Goal: Task Accomplishment & Management: Manage account settings

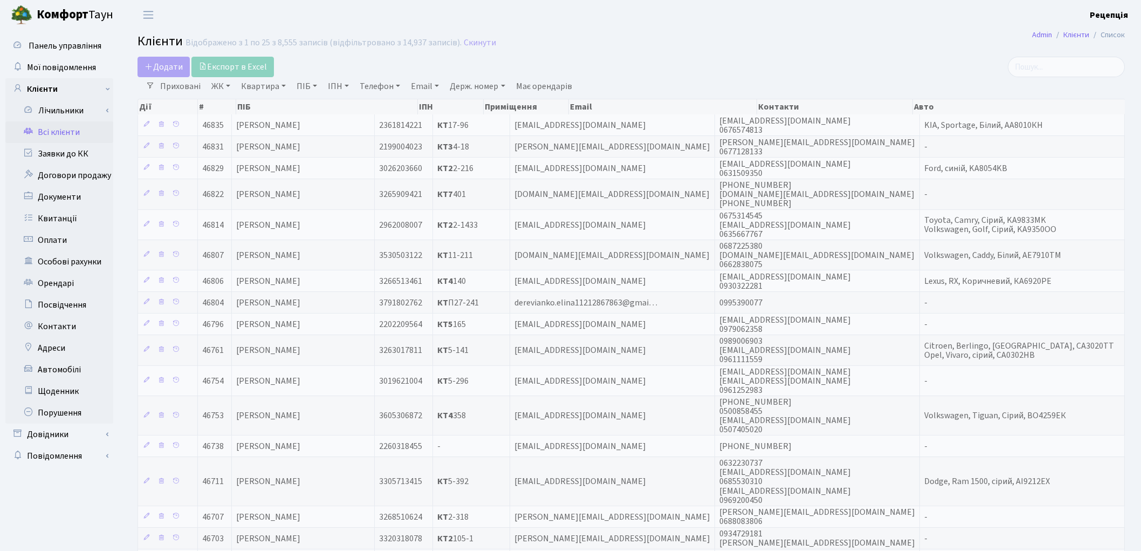
select select "25"
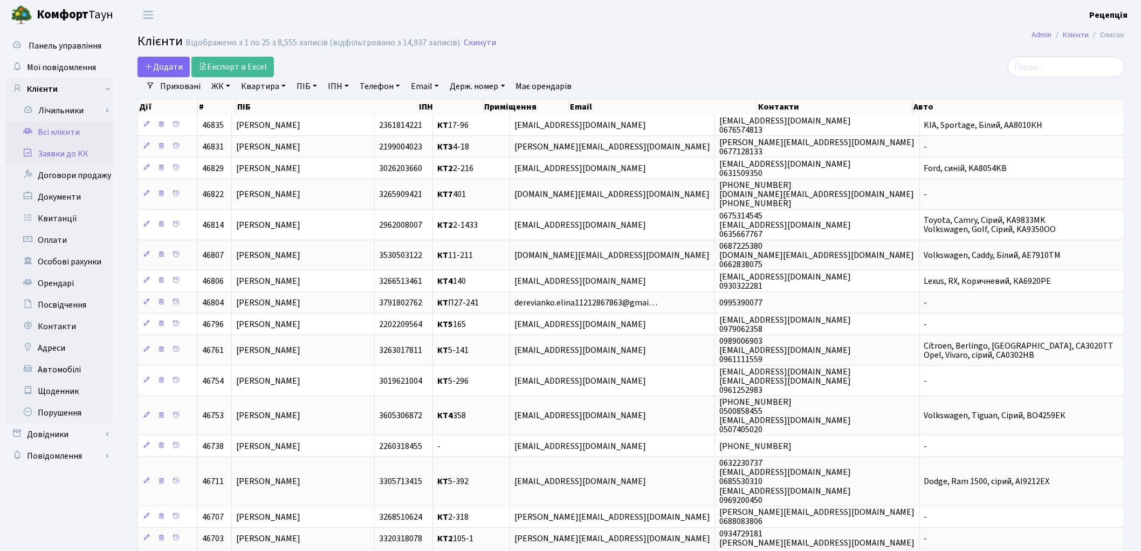
click at [61, 149] on link "Заявки до КК" at bounding box center [59, 154] width 108 height 22
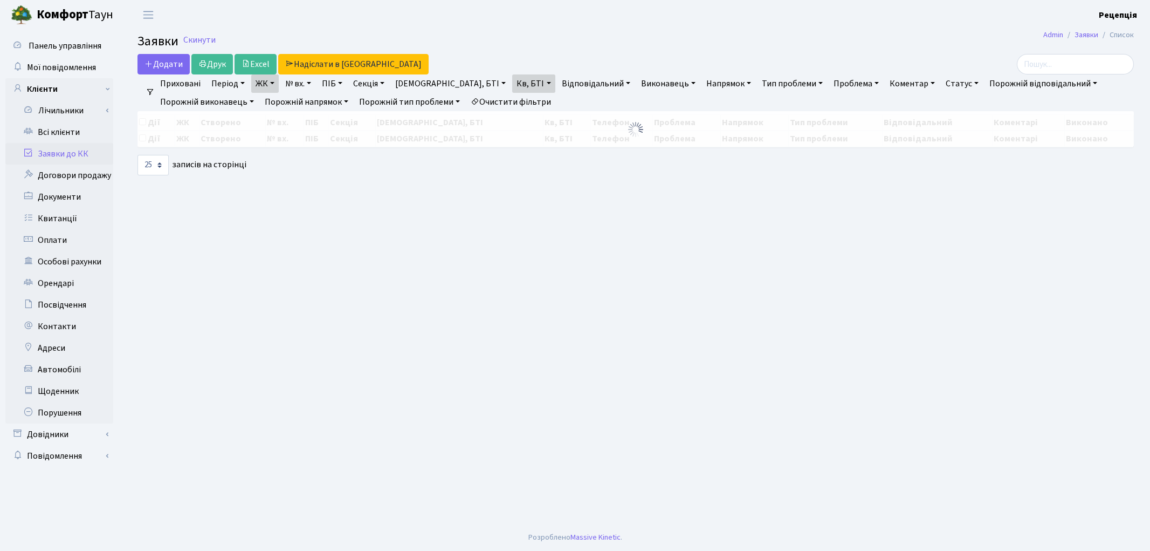
select select "25"
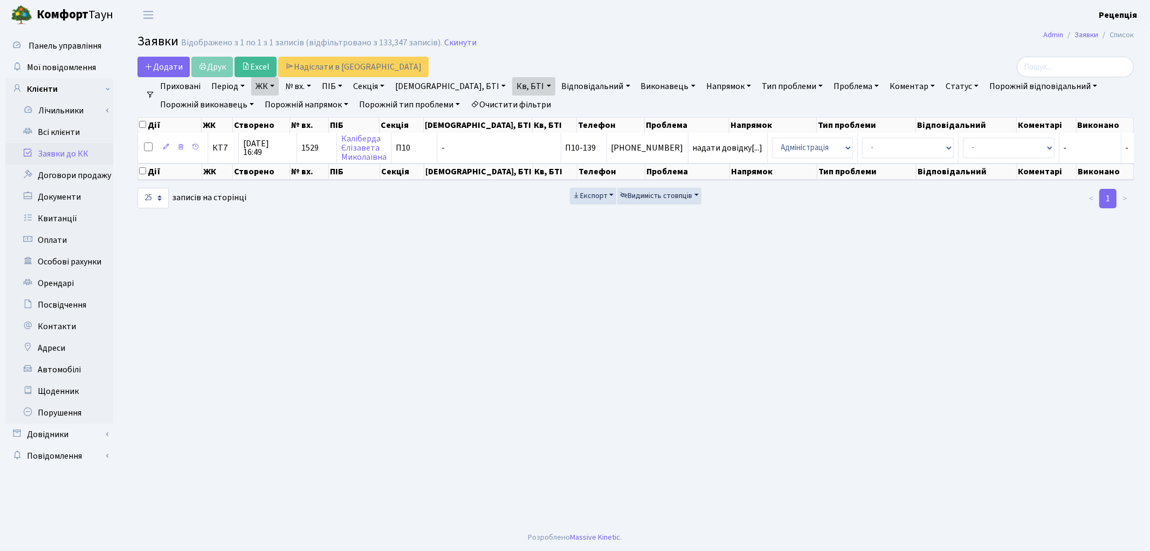
click at [525, 104] on link "Очистити фільтри" at bounding box center [511, 104] width 89 height 18
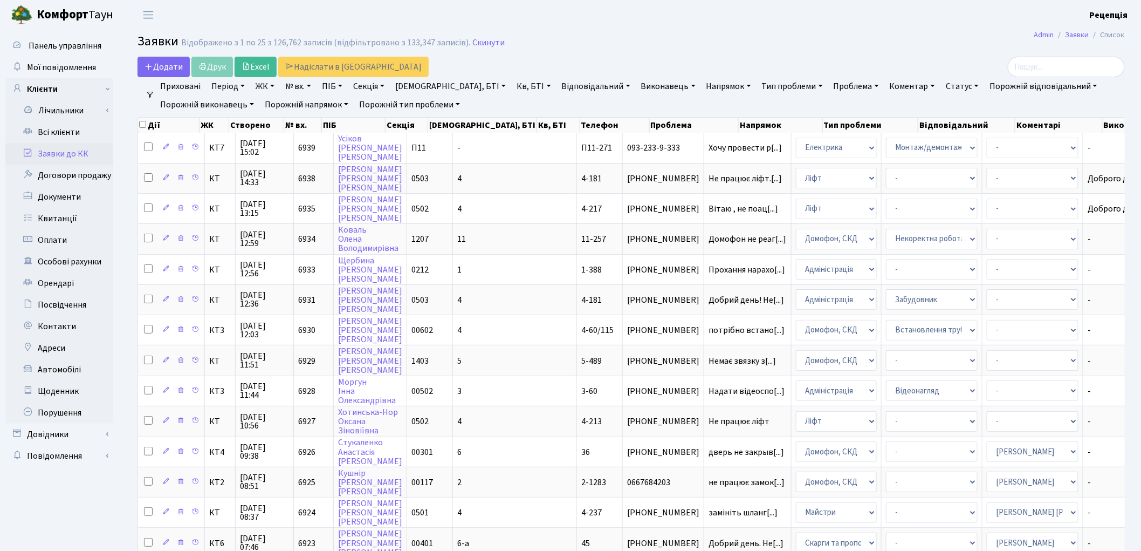
click at [306, 89] on link "№ вх." at bounding box center [298, 86] width 35 height 18
type input "6763"
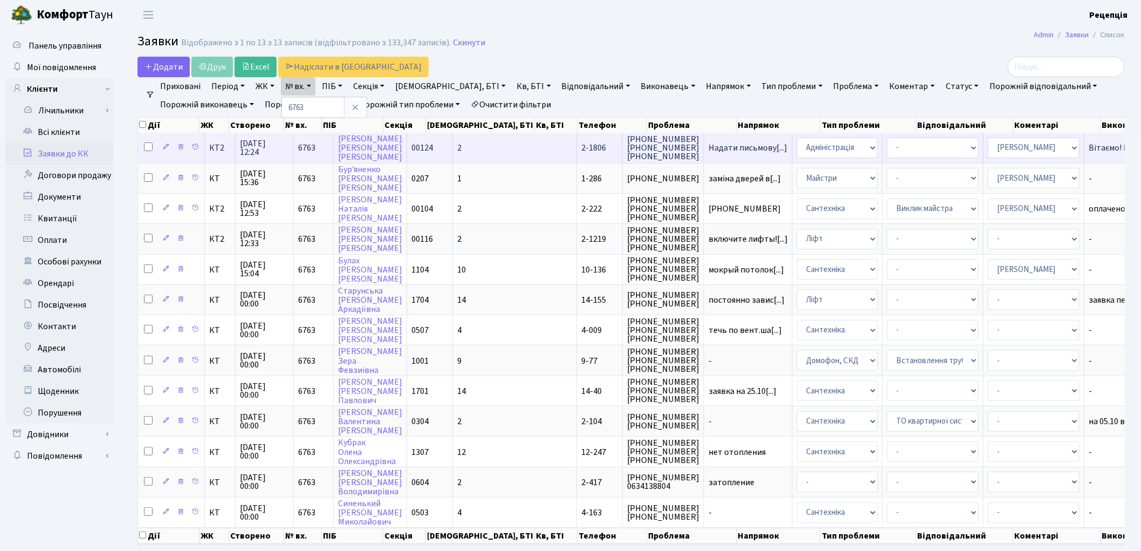
click at [581, 149] on span "2-1806" at bounding box center [593, 148] width 25 height 12
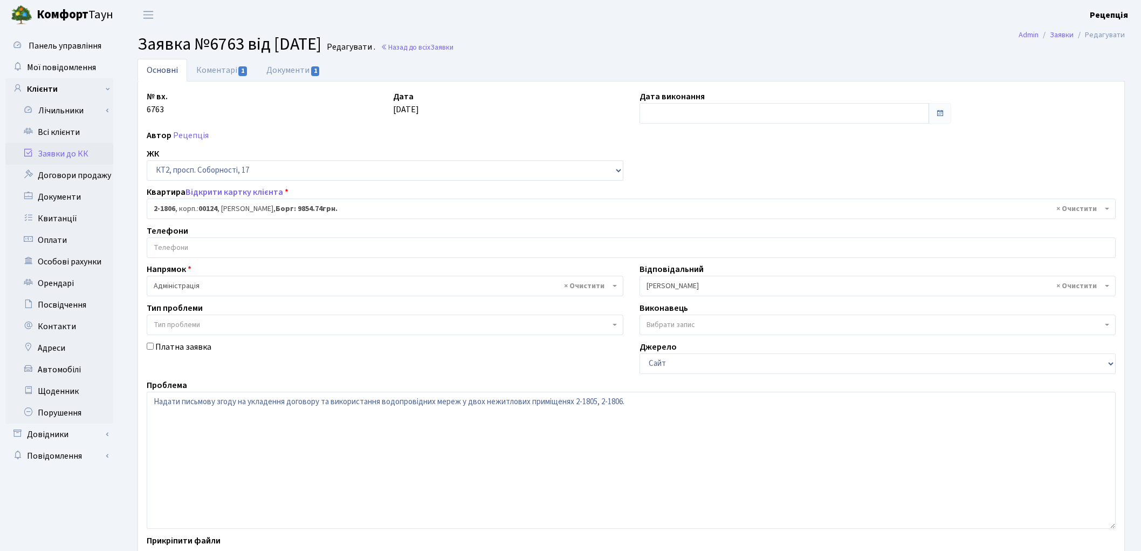
select select "19324"
click at [229, 68] on link "Коментарі 1" at bounding box center [222, 70] width 70 height 22
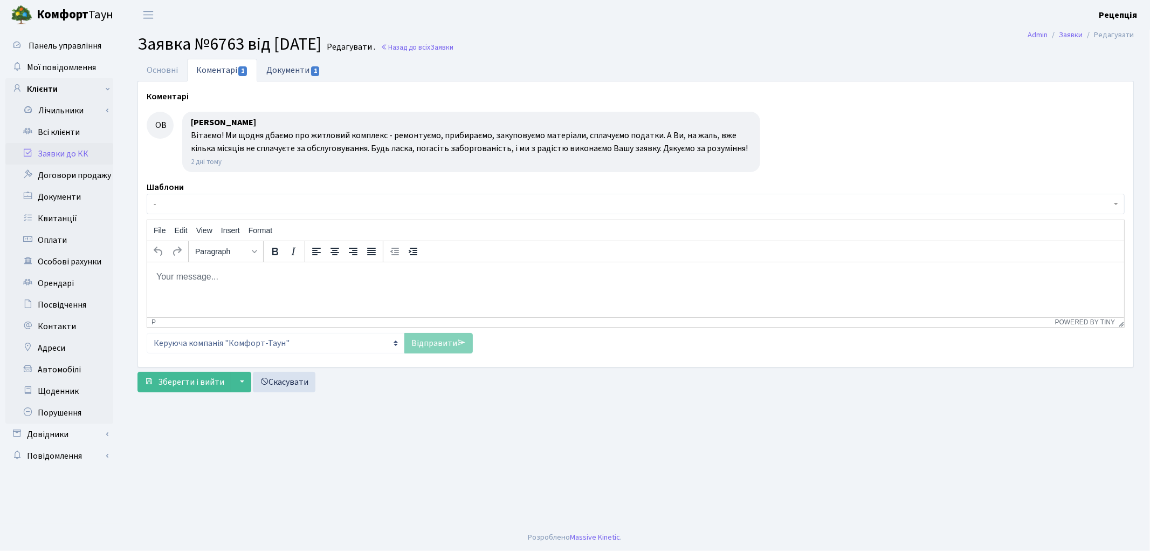
click at [279, 61] on link "Документи 1" at bounding box center [293, 70] width 72 height 22
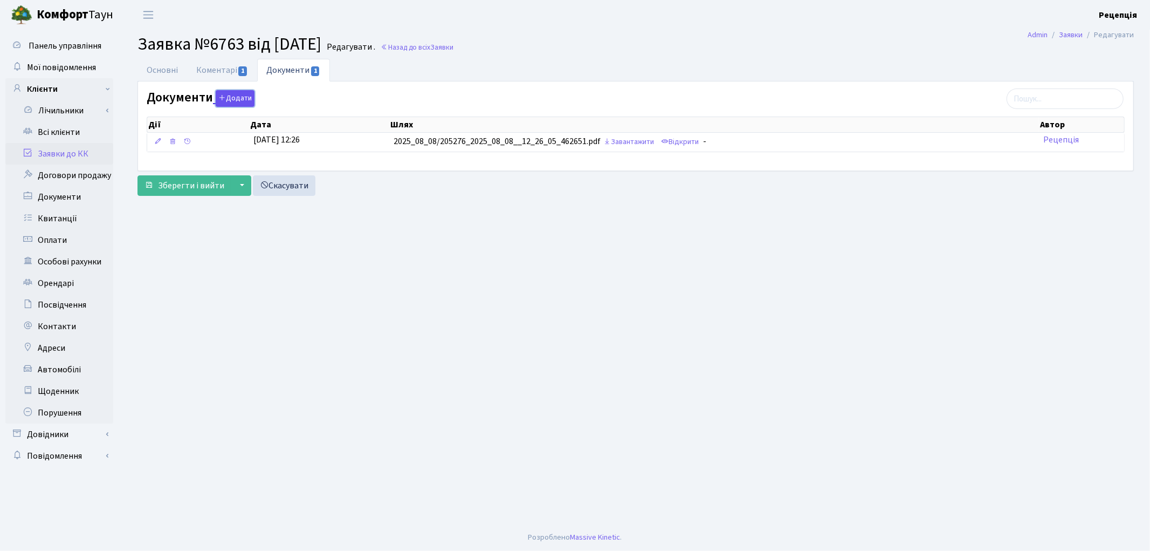
click at [239, 100] on button "Додати" at bounding box center [235, 98] width 39 height 17
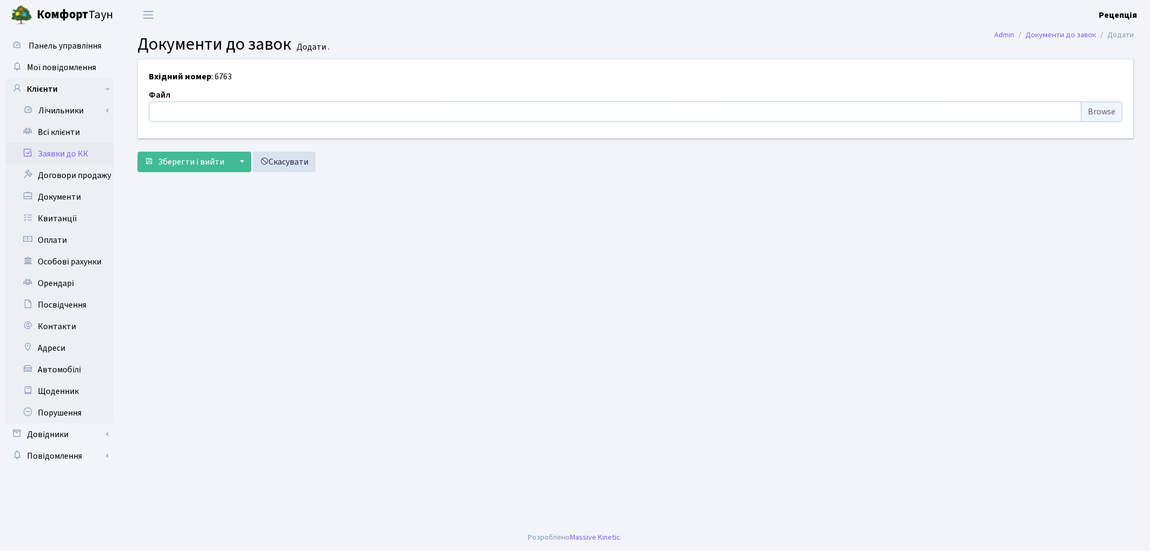
click at [1096, 114] on input "file" at bounding box center [636, 111] width 974 height 20
click at [44, 139] on link "Всі клієнти" at bounding box center [59, 132] width 108 height 22
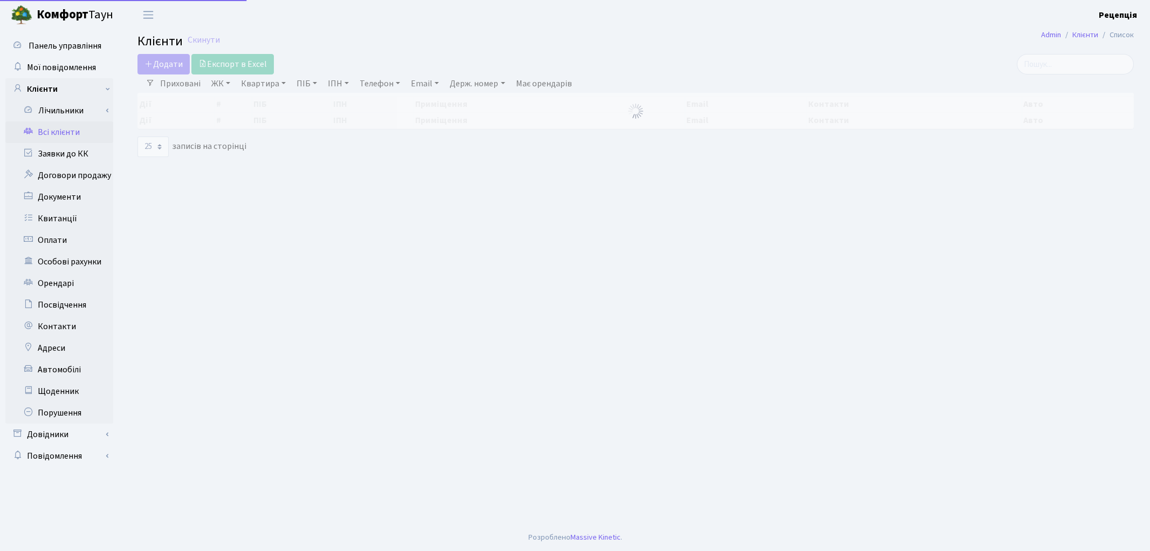
select select "25"
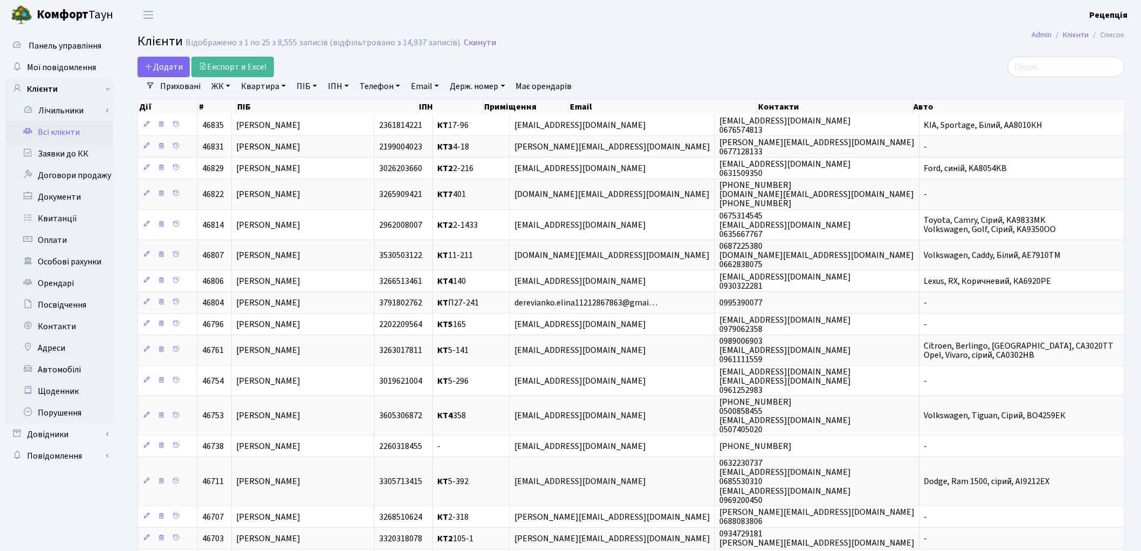
click at [58, 133] on link "Всі клієнти" at bounding box center [59, 132] width 108 height 22
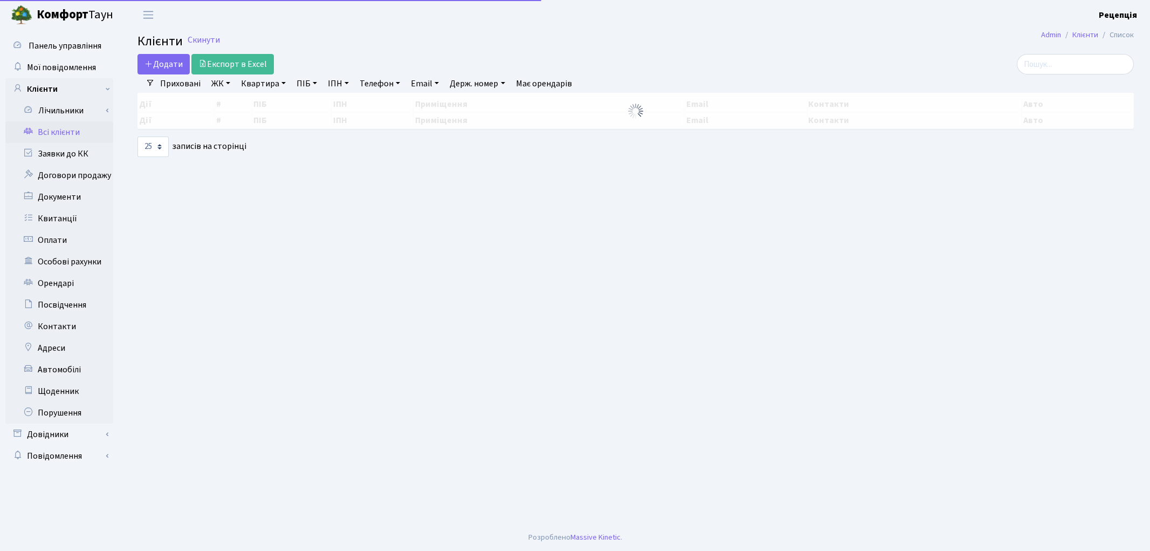
select select "25"
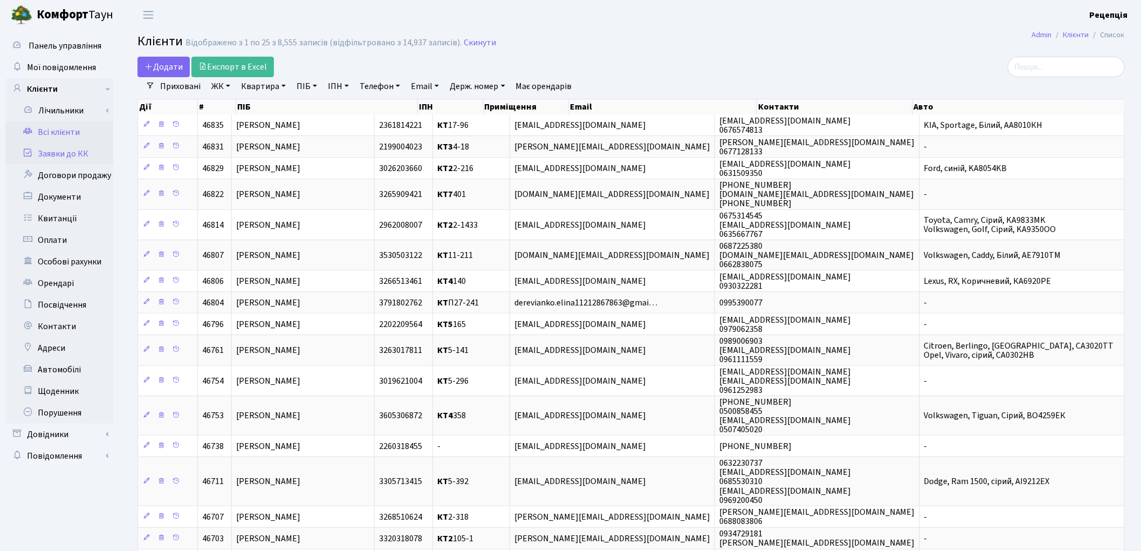
click at [86, 149] on link "Заявки до КК" at bounding box center [59, 154] width 108 height 22
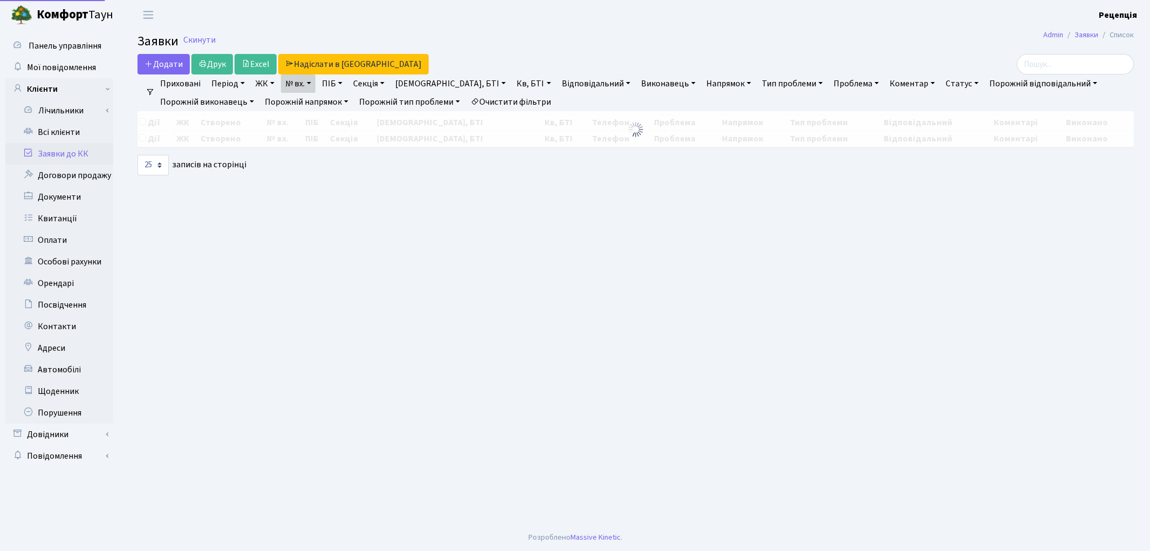
select select "25"
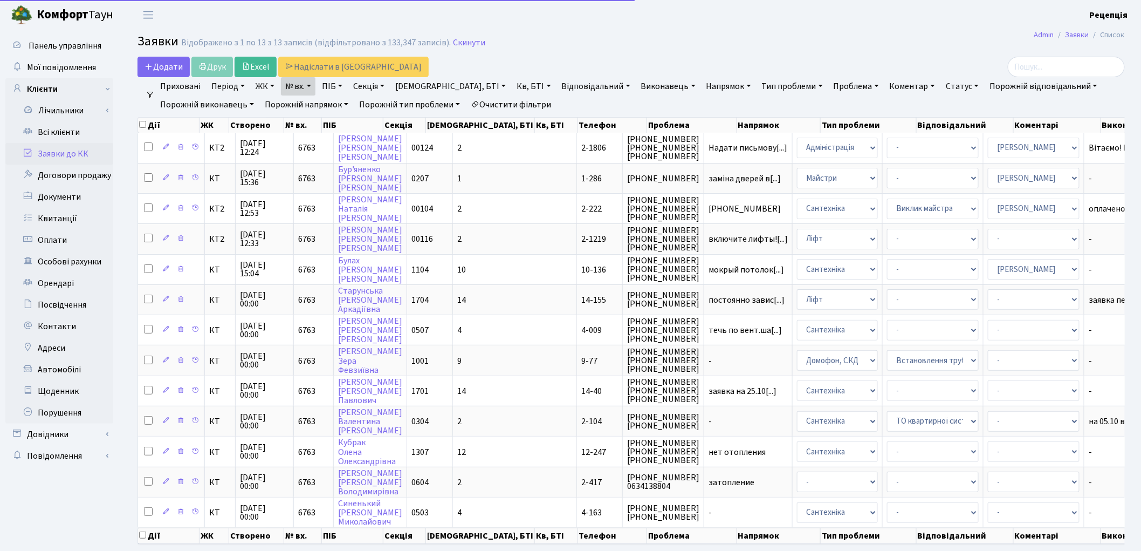
click at [304, 90] on link "№ вх." at bounding box center [298, 86] width 35 height 18
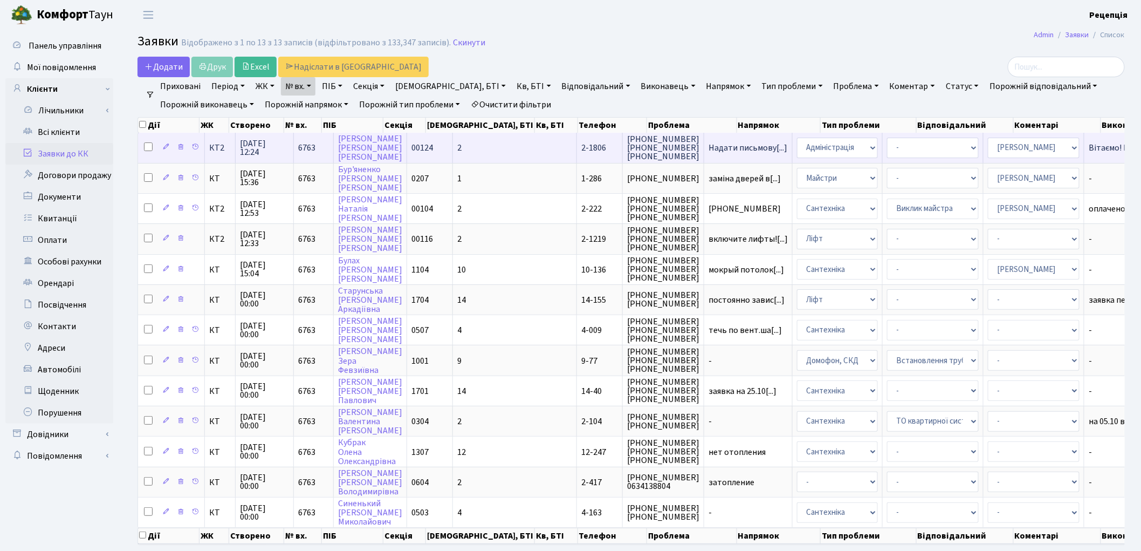
click at [457, 142] on td "2" at bounding box center [515, 148] width 124 height 30
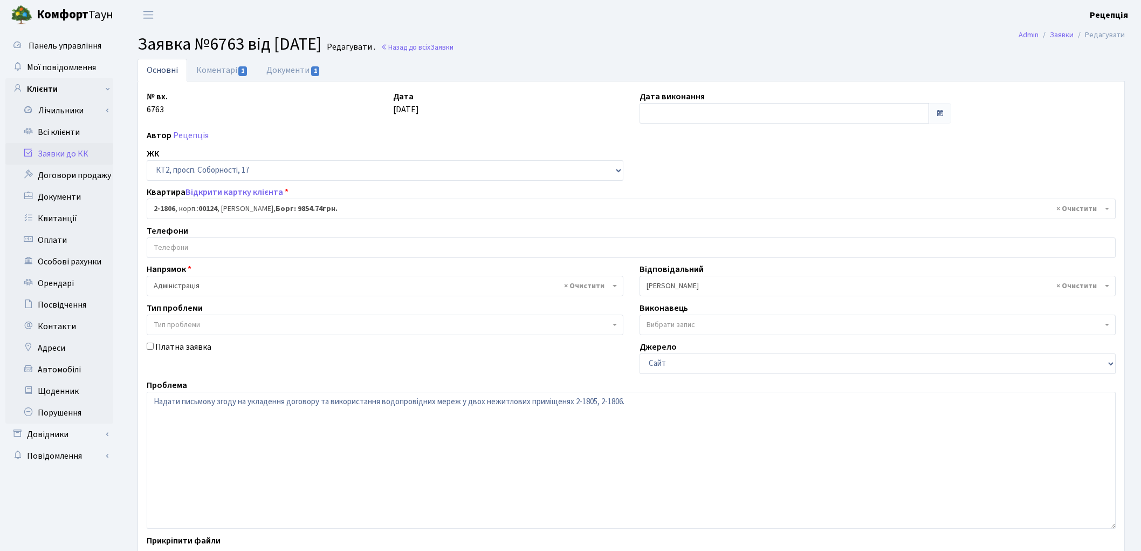
select select "19324"
click at [232, 69] on link "Коментарі 1" at bounding box center [222, 70] width 70 height 22
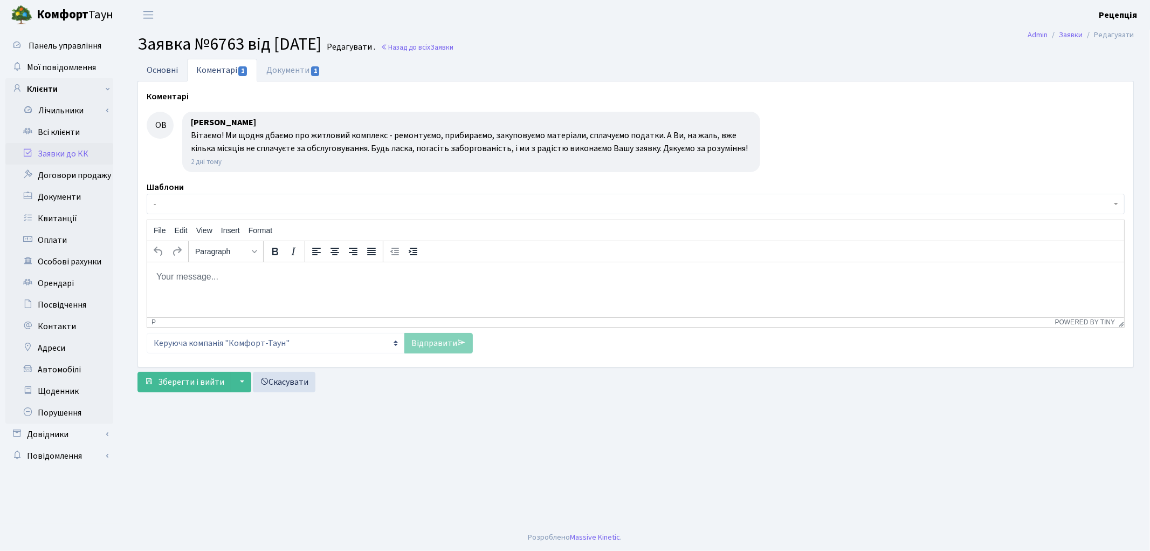
click at [164, 69] on link "Основні" at bounding box center [163, 70] width 50 height 22
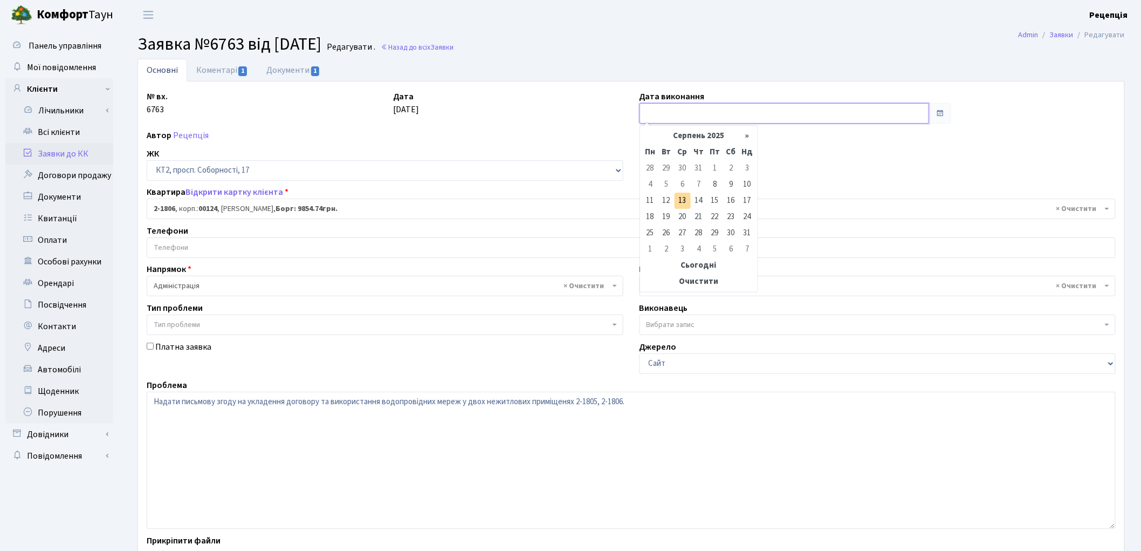
click at [704, 109] on input "text" at bounding box center [785, 113] width 290 height 20
click at [648, 203] on td "11" at bounding box center [650, 201] width 16 height 16
type input "[DATE]"
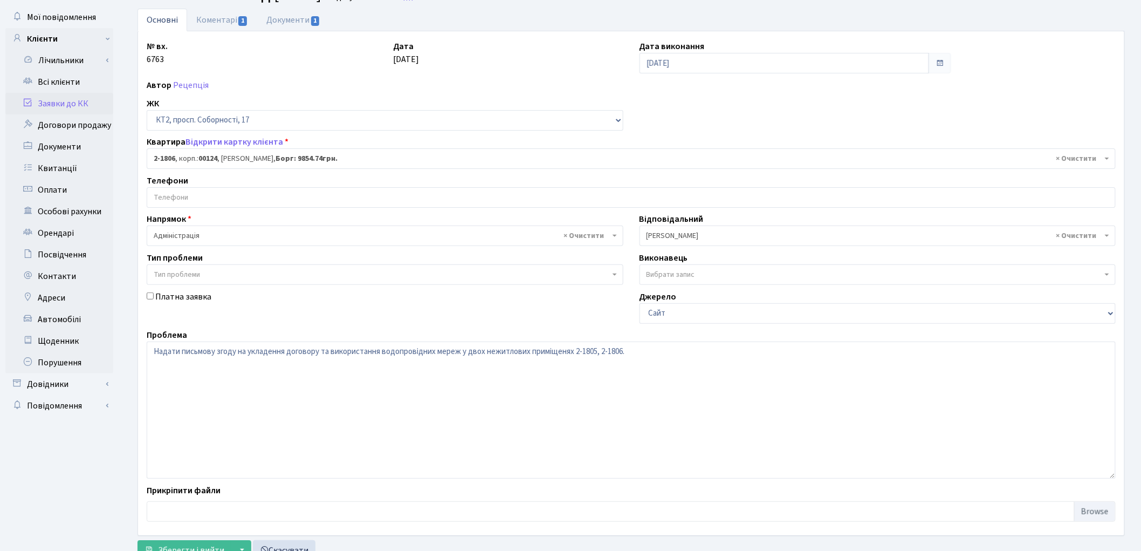
scroll to position [93, 0]
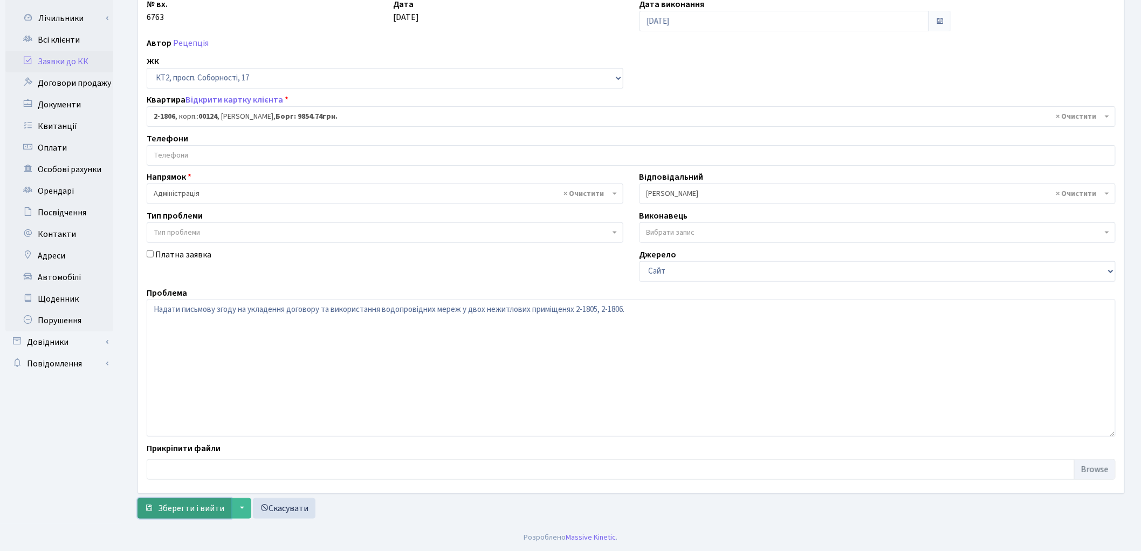
click at [204, 509] on span "Зберегти і вийти" at bounding box center [191, 508] width 66 height 12
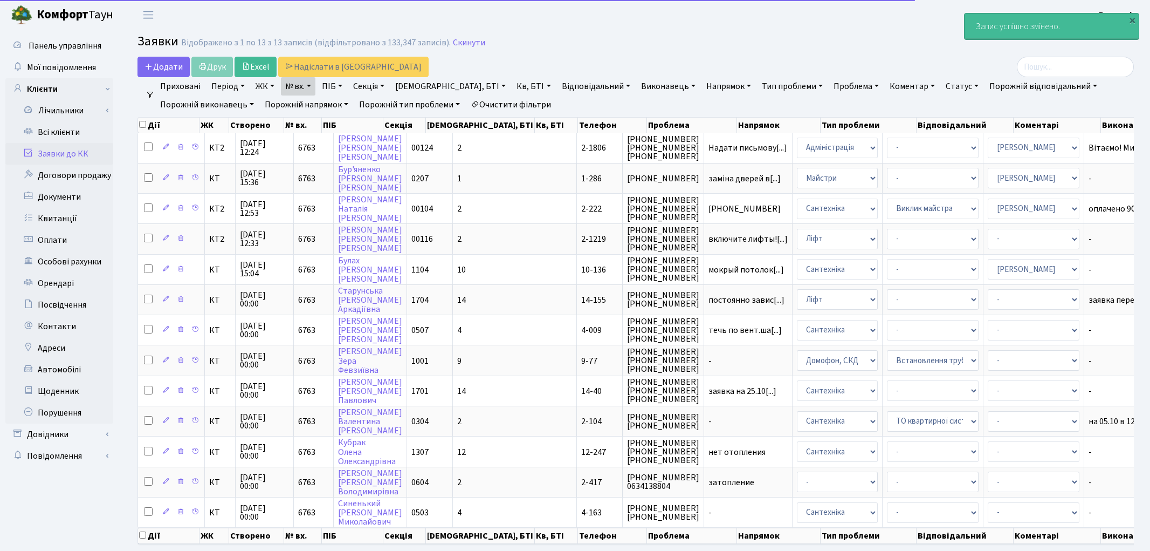
select select "25"
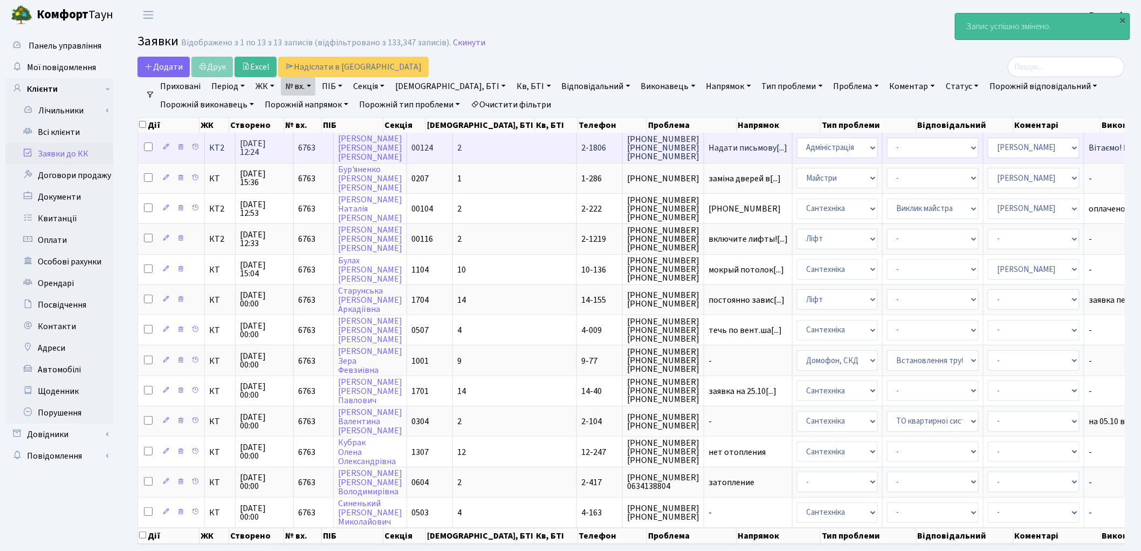
click at [478, 150] on td "2" at bounding box center [515, 148] width 124 height 30
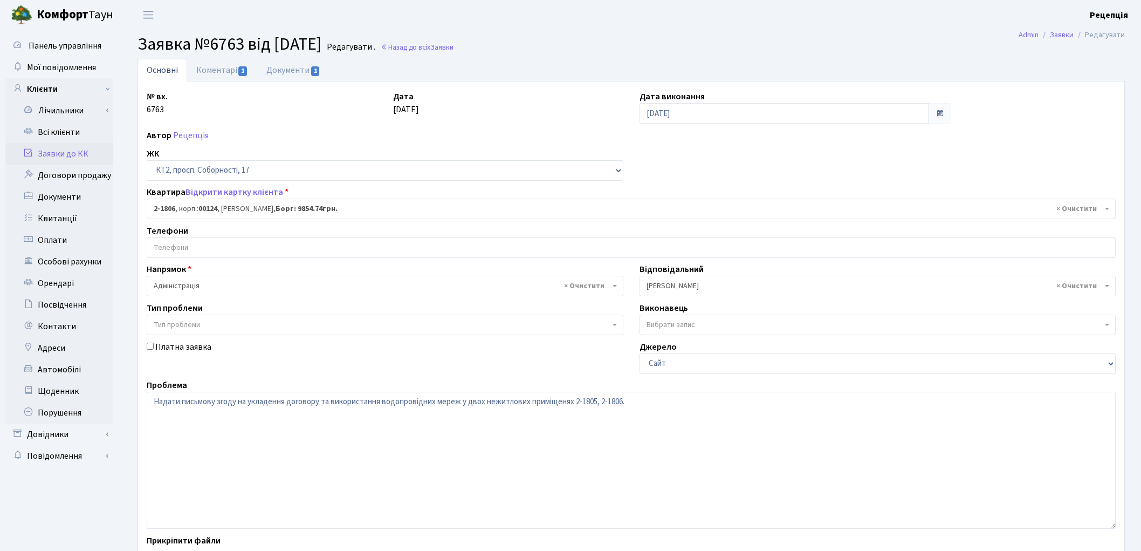
select select "19324"
click at [301, 73] on link "Документи 1" at bounding box center [293, 70] width 72 height 22
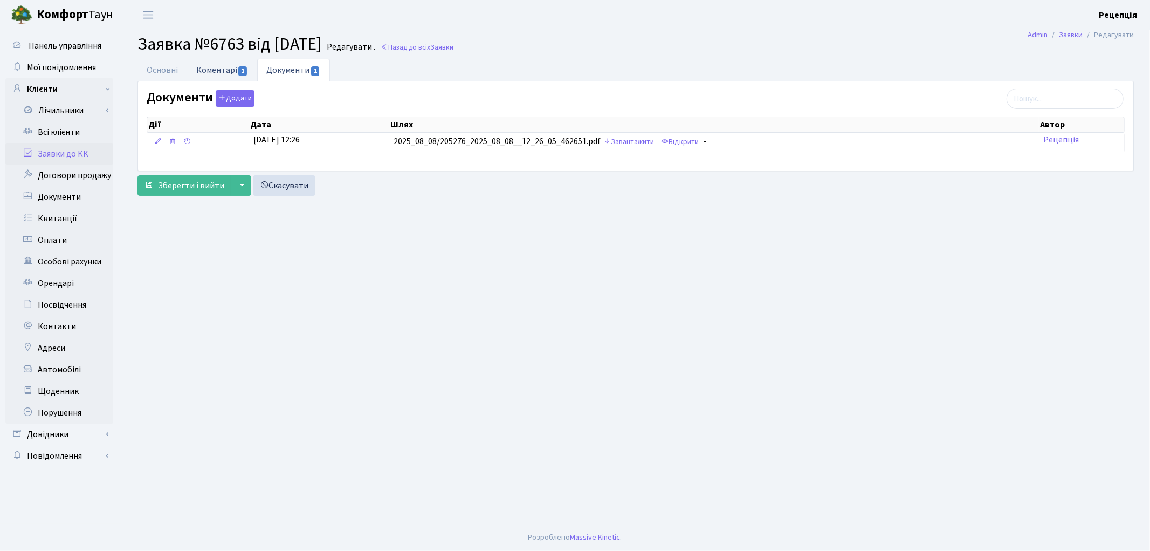
click at [214, 72] on link "Коментарі 1" at bounding box center [222, 70] width 70 height 22
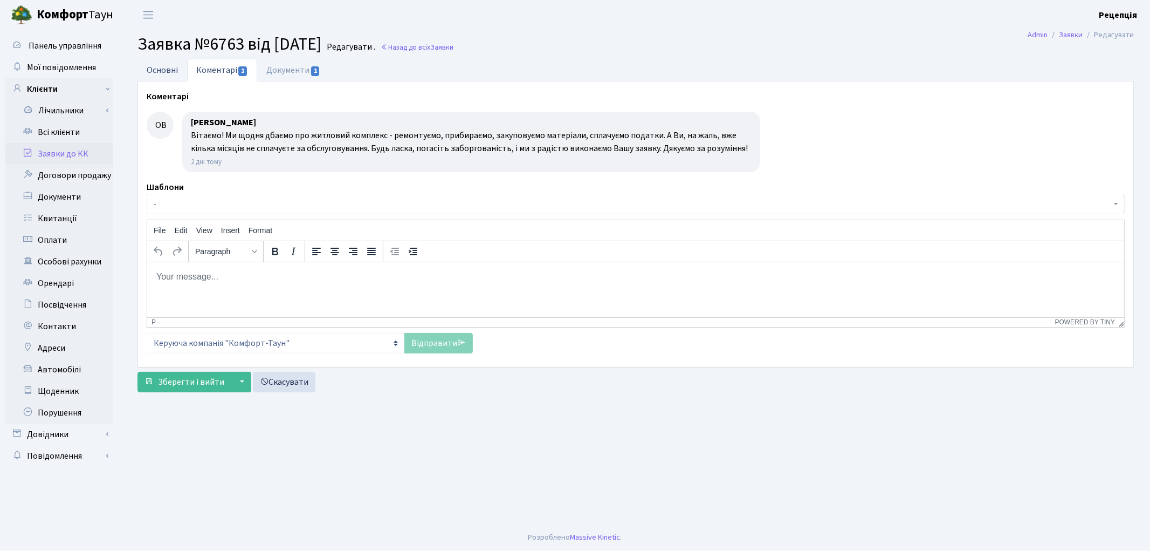
click at [178, 66] on link "Основні" at bounding box center [163, 70] width 50 height 22
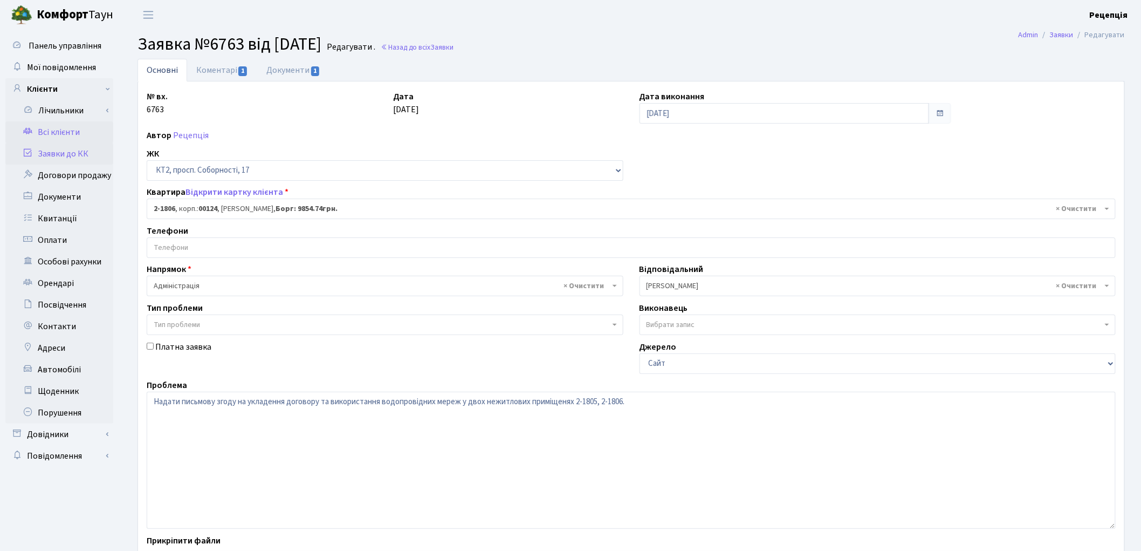
click at [36, 126] on link "Всі клієнти" at bounding box center [59, 132] width 108 height 22
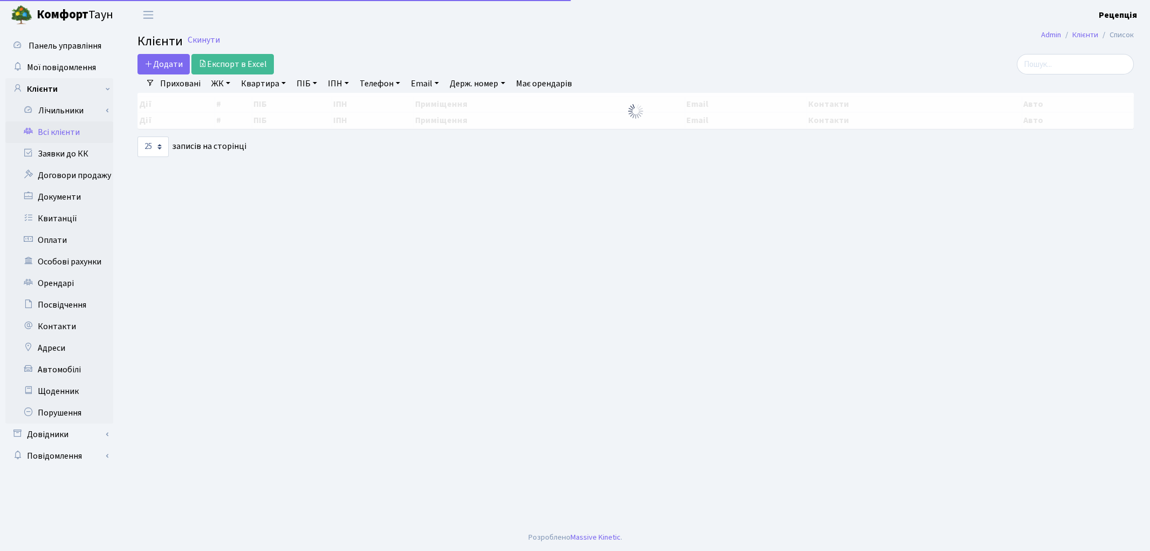
select select "25"
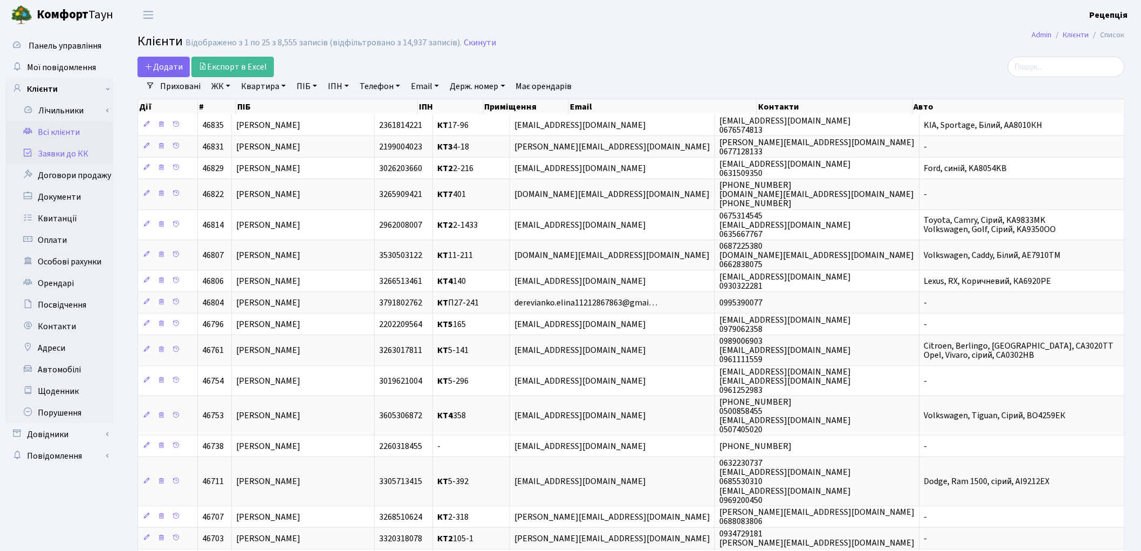
click at [94, 157] on link "Заявки до КК" at bounding box center [59, 154] width 108 height 22
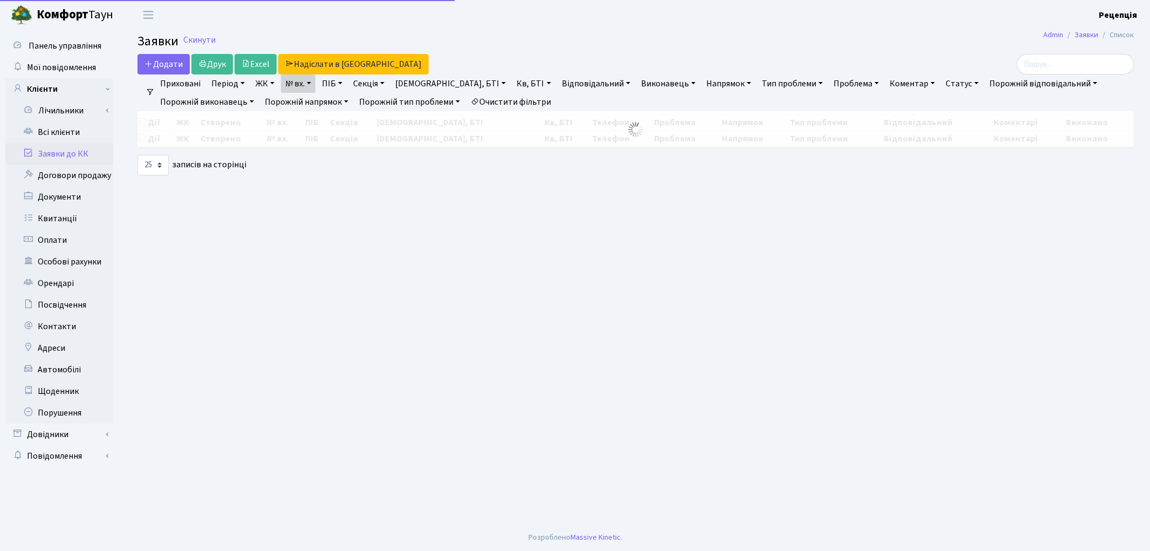
select select "25"
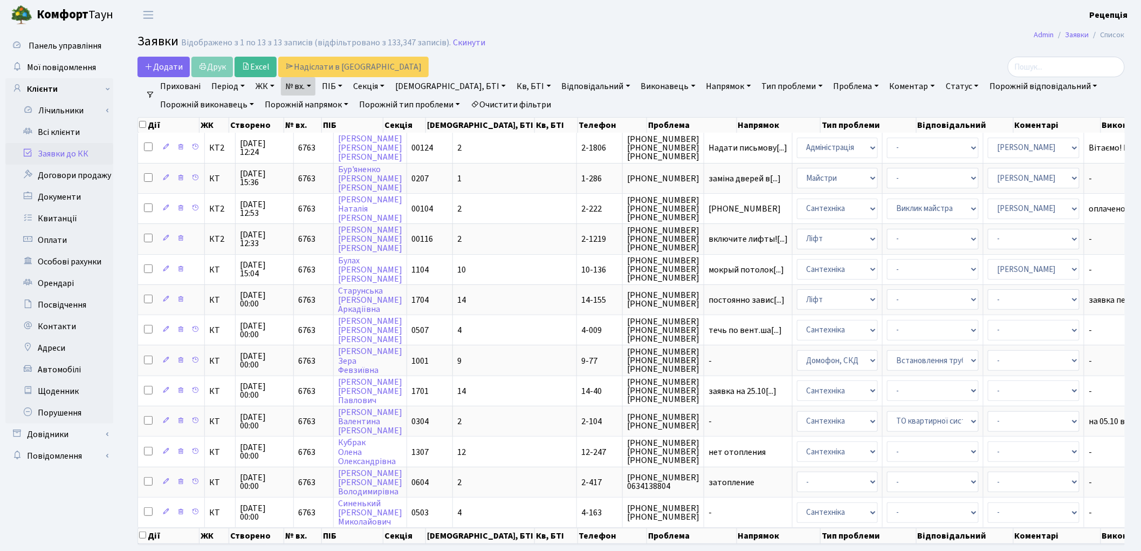
click at [315, 88] on link "№ вх." at bounding box center [298, 86] width 35 height 18
click at [314, 88] on link "№ вх." at bounding box center [298, 86] width 35 height 18
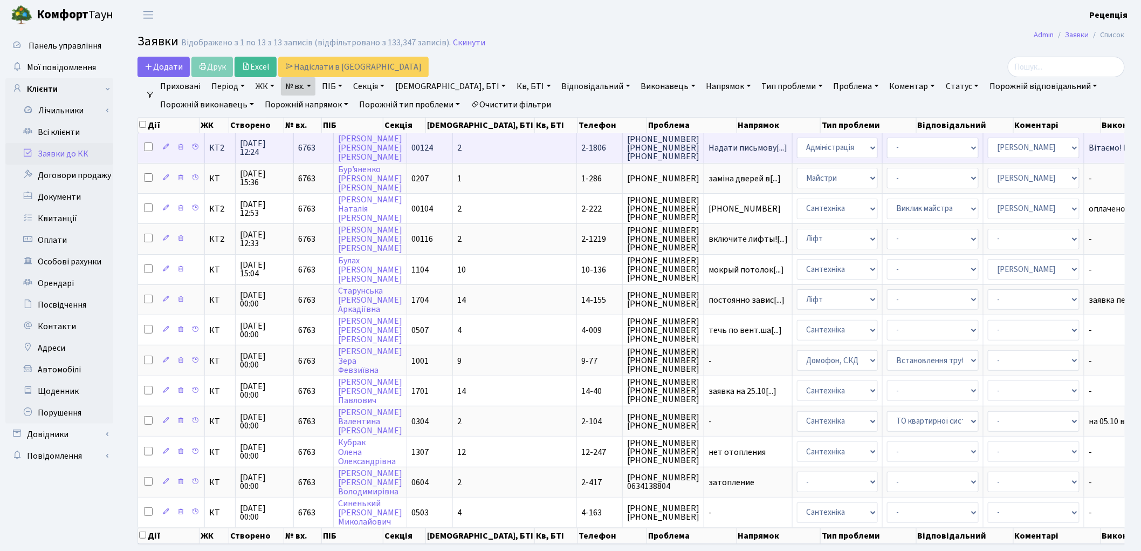
click at [471, 142] on td "2" at bounding box center [515, 148] width 124 height 30
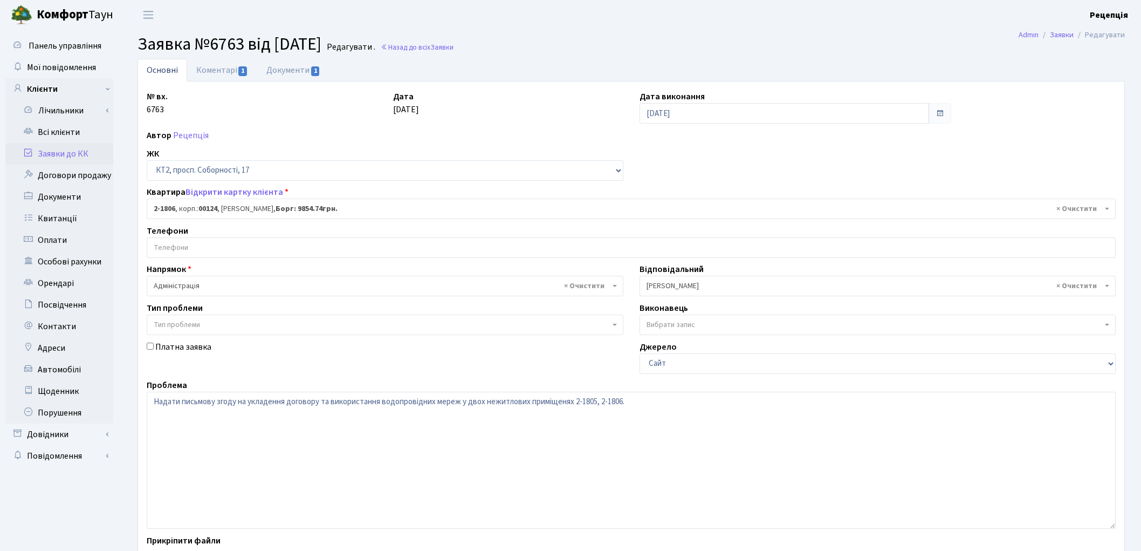
select select "19324"
click at [306, 78] on link "Документи 1" at bounding box center [293, 70] width 72 height 22
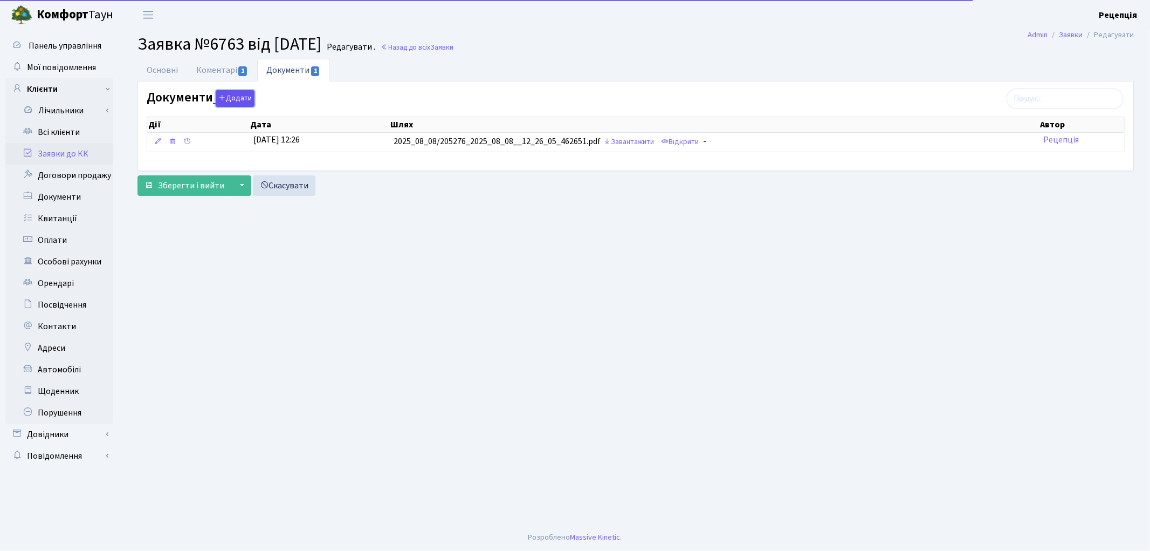
click at [234, 104] on button "Додати" at bounding box center [235, 98] width 39 height 17
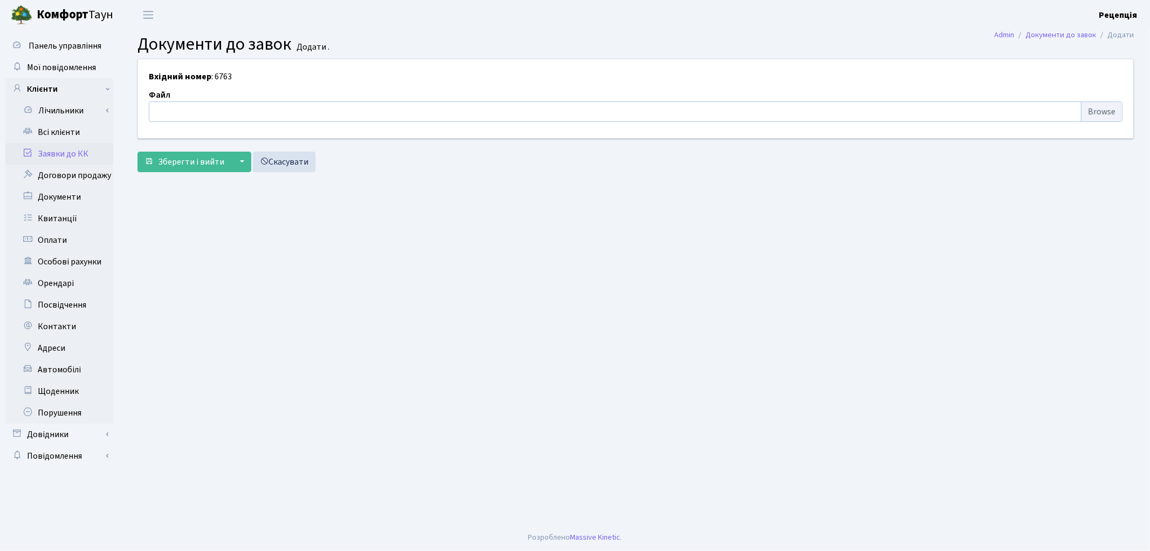
click at [1092, 111] on input "file" at bounding box center [636, 111] width 974 height 20
type input "C:\fakepath\сканирование0542.pdf"
click at [187, 160] on span "Зберегти і вийти" at bounding box center [191, 162] width 66 height 12
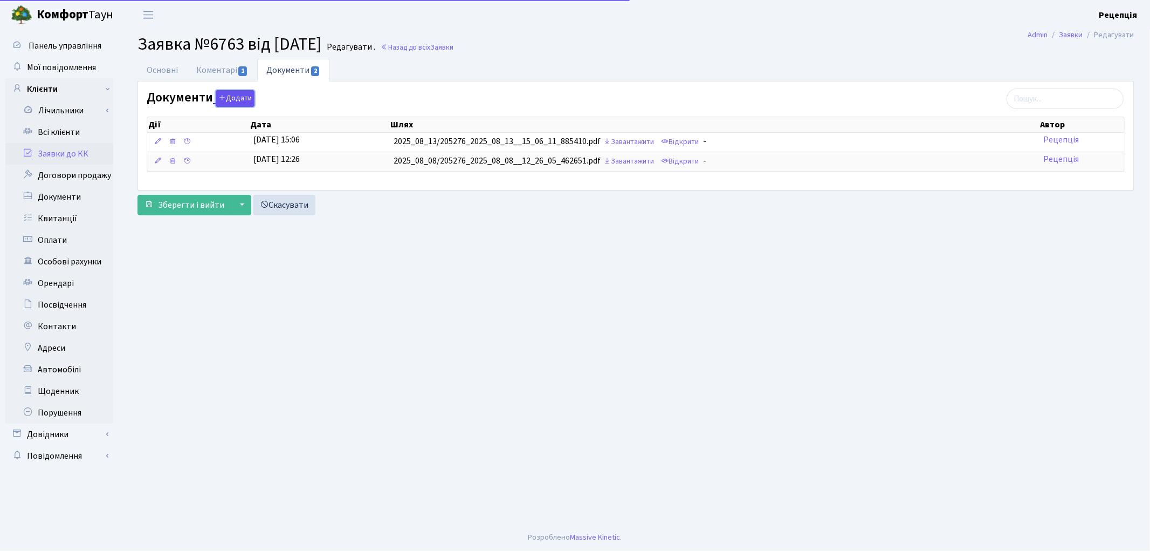
click at [244, 101] on button "Додати" at bounding box center [235, 98] width 39 height 17
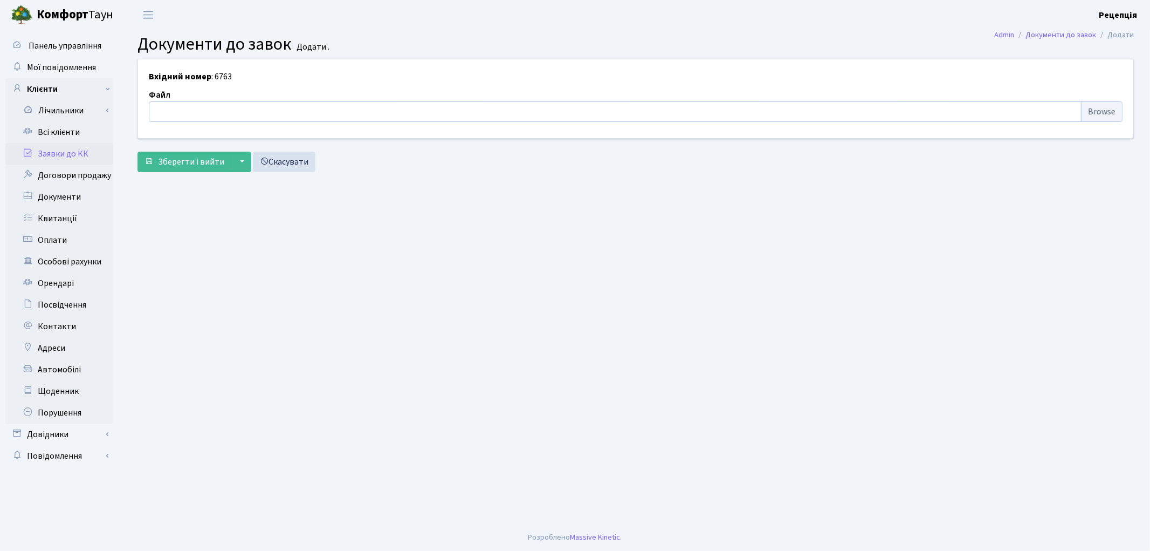
click at [1099, 116] on input "file" at bounding box center [636, 111] width 974 height 20
type input "C:\fakepath\сканирование0541.pdf"
click at [184, 168] on button "Зберегти і вийти" at bounding box center [185, 162] width 94 height 20
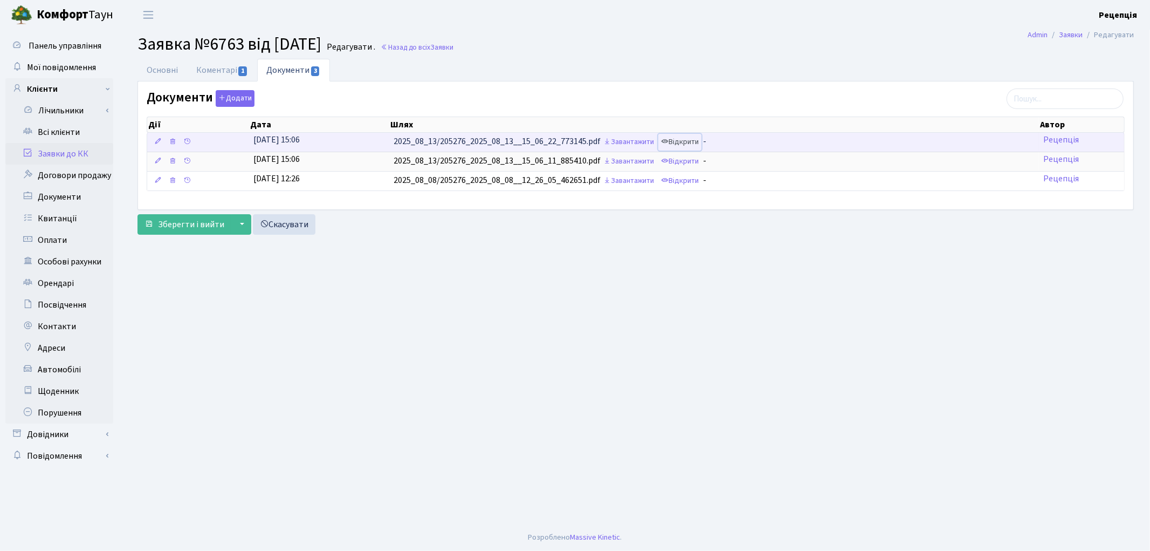
click at [697, 139] on link "Відкрити" at bounding box center [680, 142] width 43 height 17
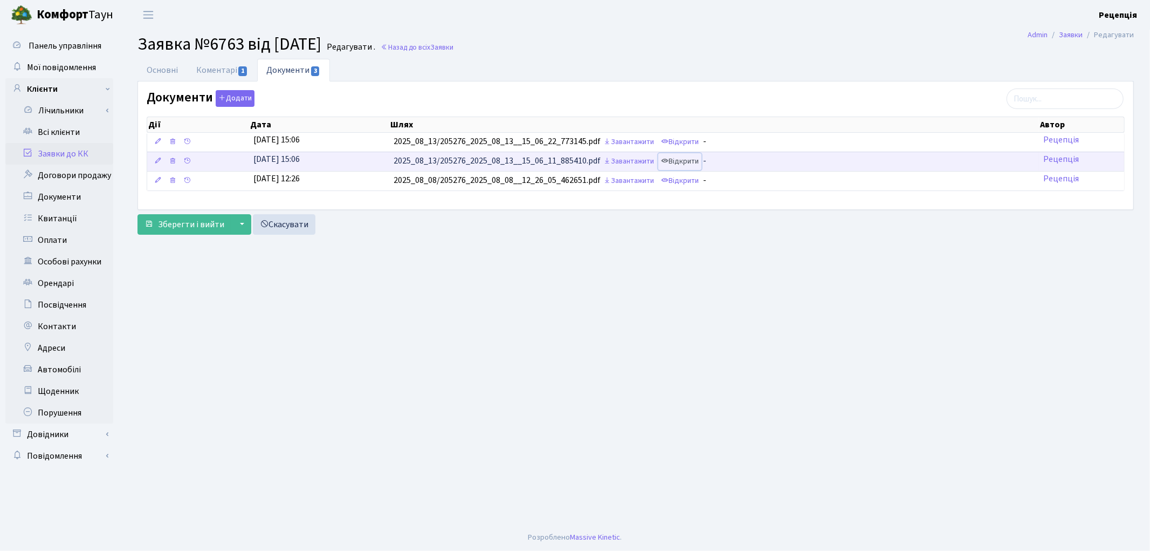
click at [697, 163] on link "Відкрити" at bounding box center [680, 161] width 43 height 17
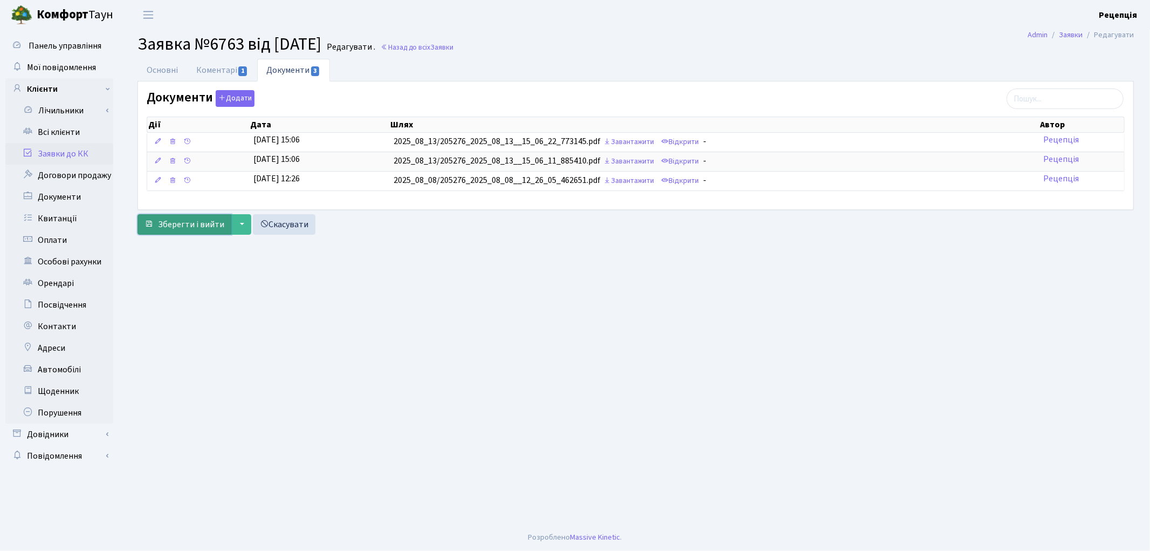
click at [202, 222] on span "Зберегти і вийти" at bounding box center [191, 224] width 66 height 12
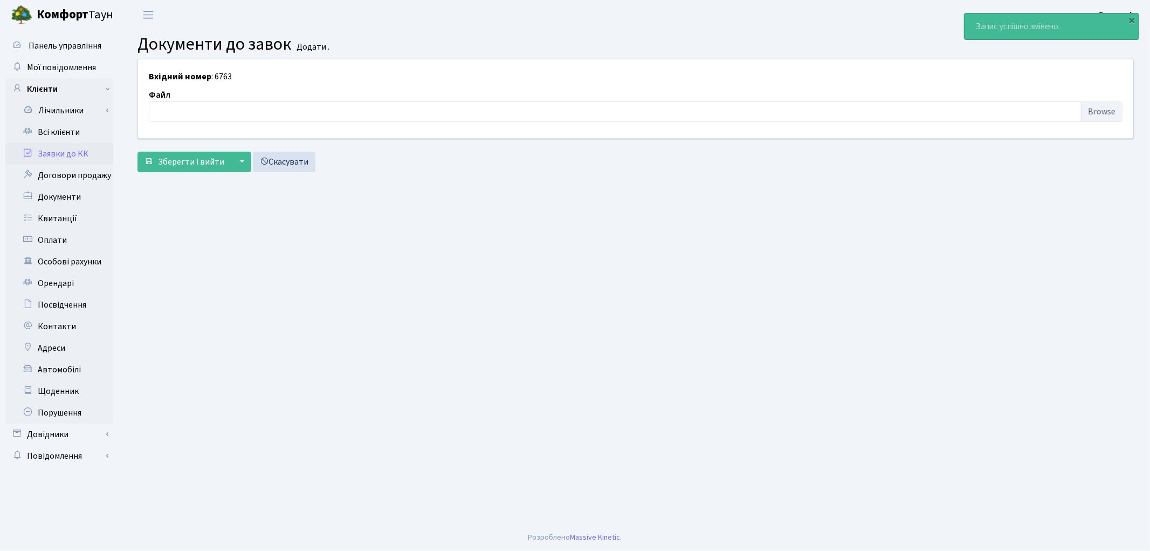
click at [57, 155] on link "Заявки до КК" at bounding box center [59, 154] width 108 height 22
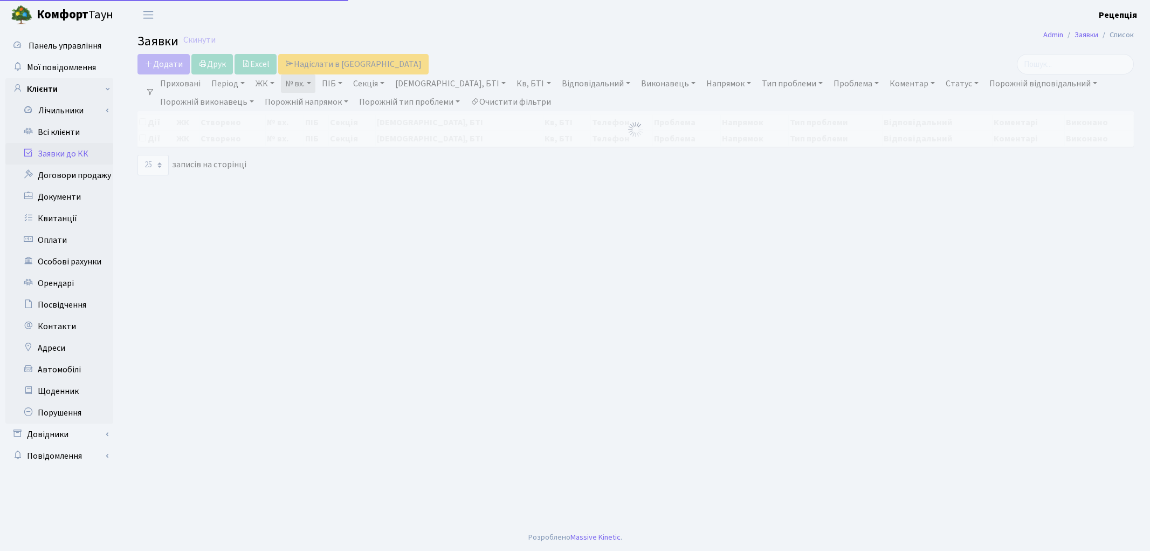
select select "25"
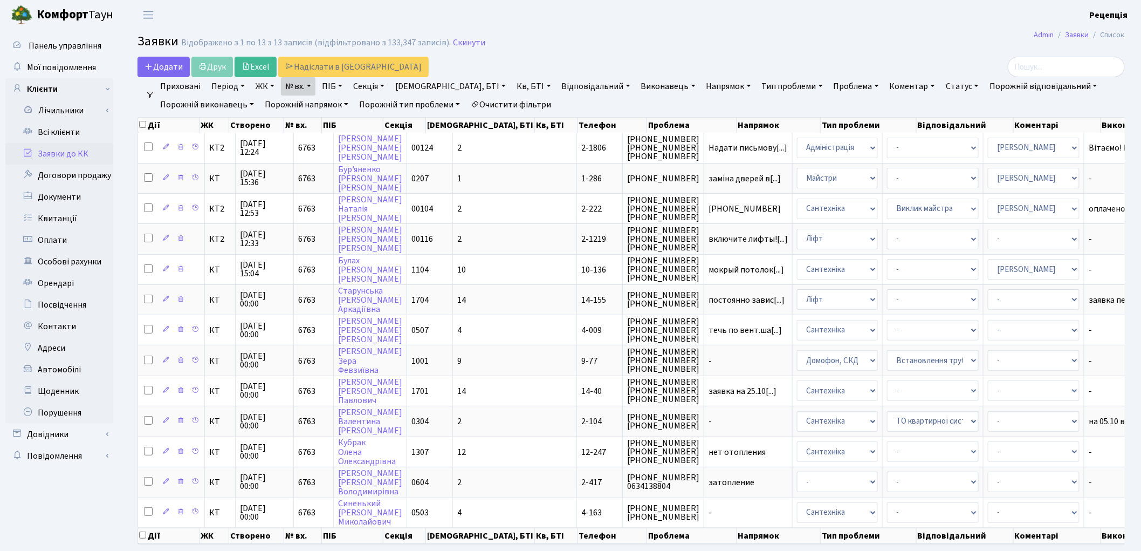
click at [520, 106] on link "Очистити фільтри" at bounding box center [511, 104] width 89 height 18
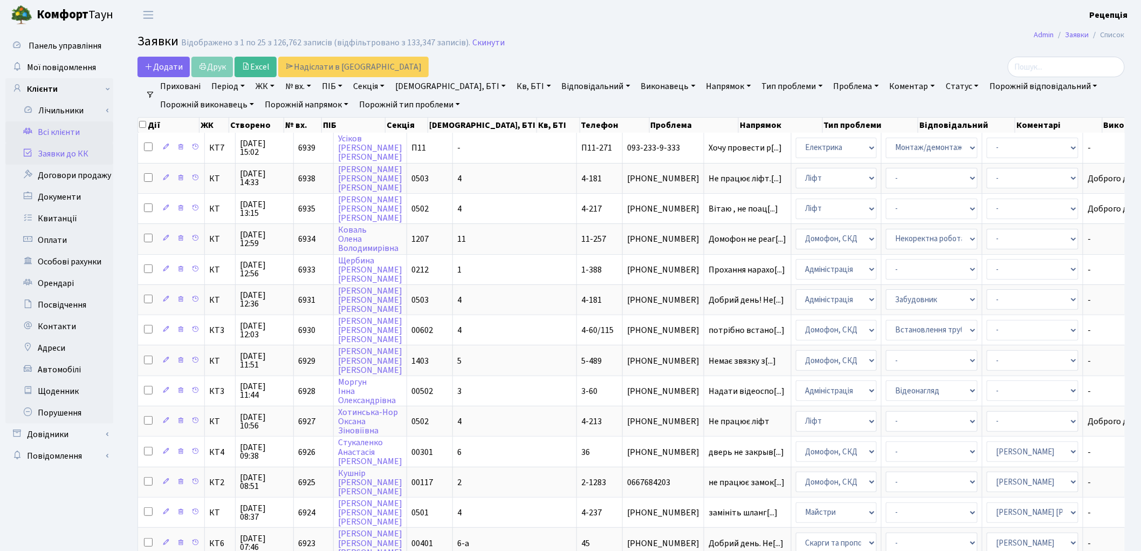
click at [90, 126] on link "Всі клієнти" at bounding box center [59, 132] width 108 height 22
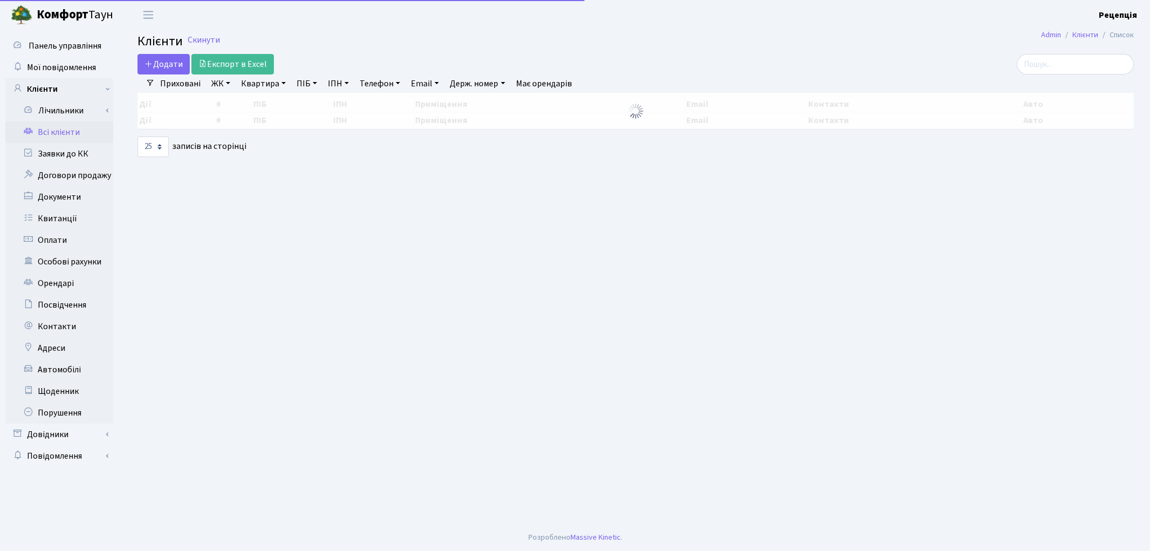
select select "25"
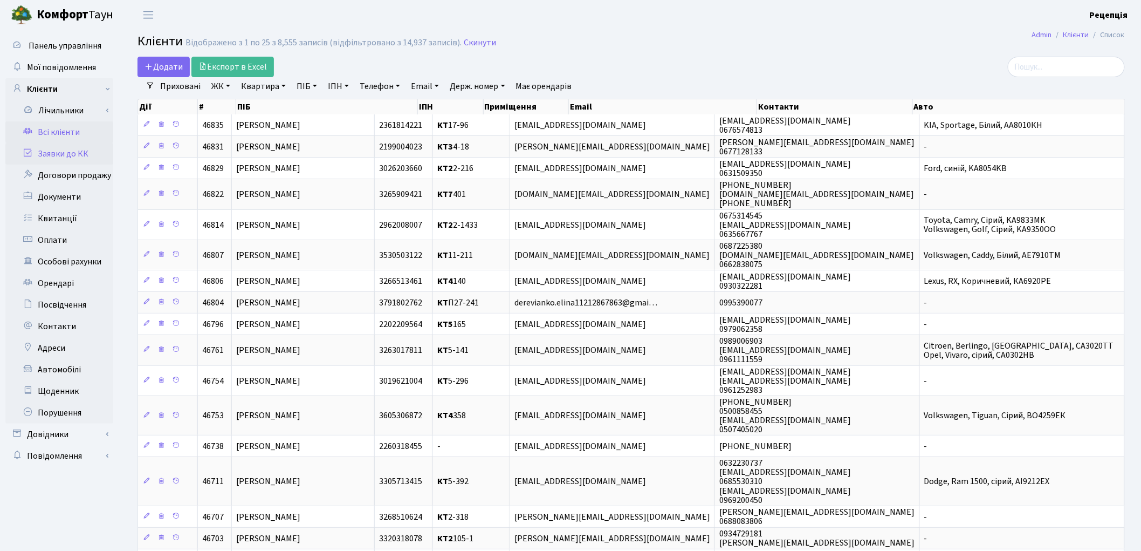
click at [69, 154] on link "Заявки до КК" at bounding box center [59, 154] width 108 height 22
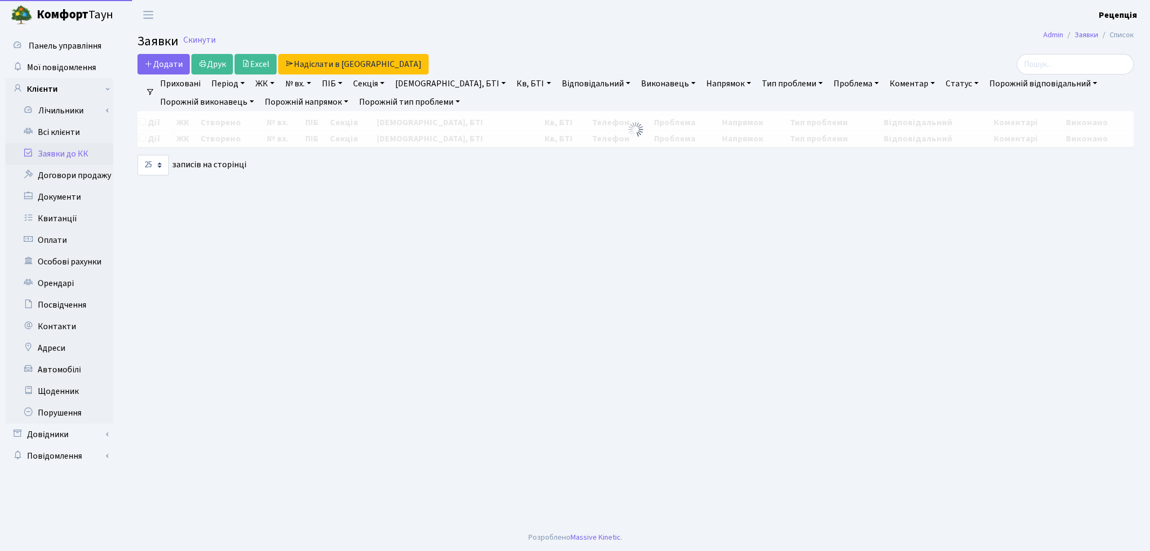
select select "25"
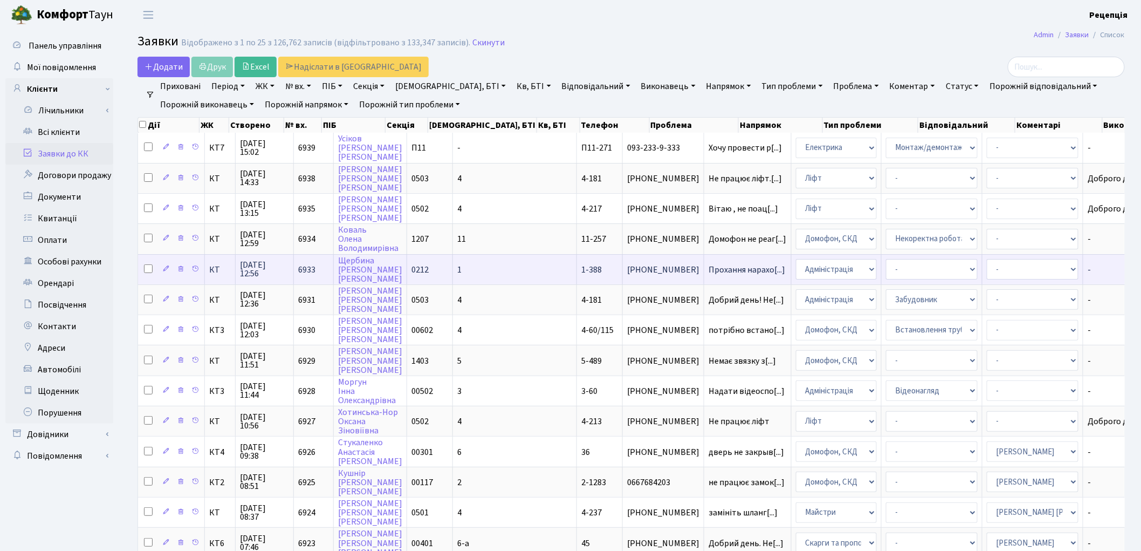
click at [472, 262] on td "1" at bounding box center [515, 269] width 124 height 30
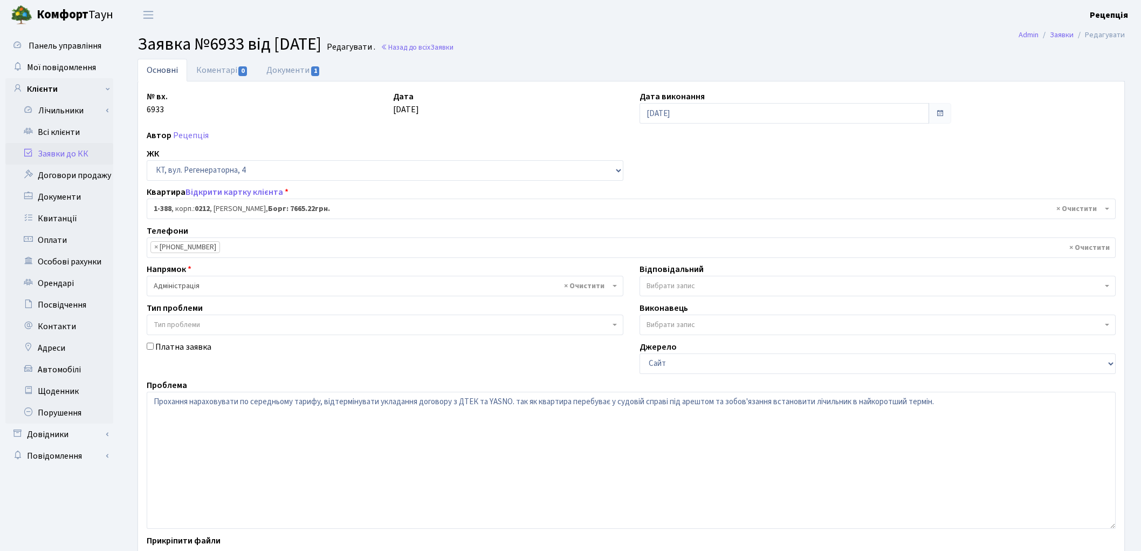
select select "440"
click at [703, 110] on input "13.08.2025" at bounding box center [785, 113] width 290 height 20
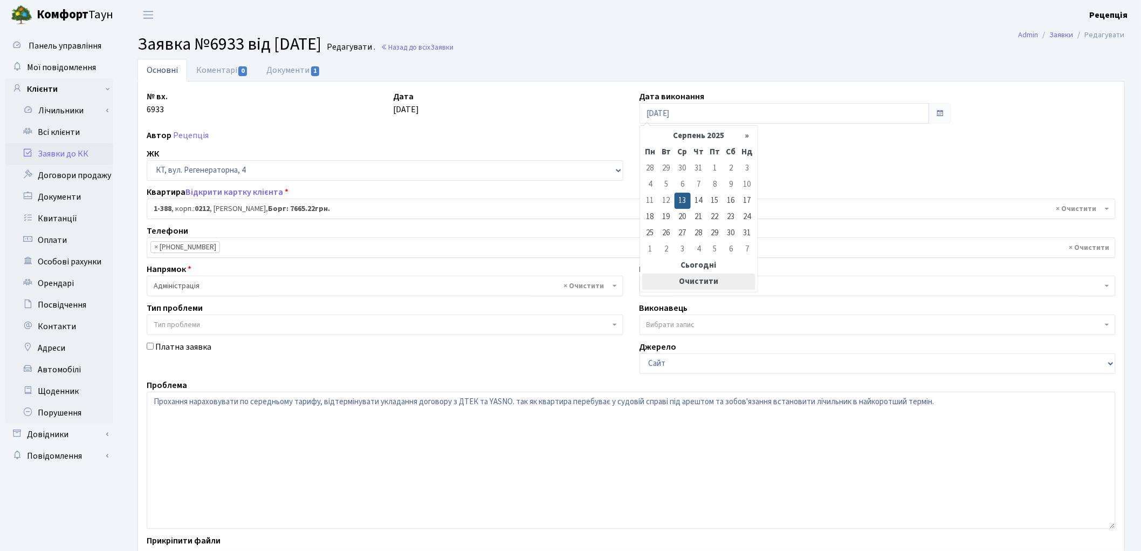
click at [707, 279] on th "Очистити" at bounding box center [698, 281] width 113 height 16
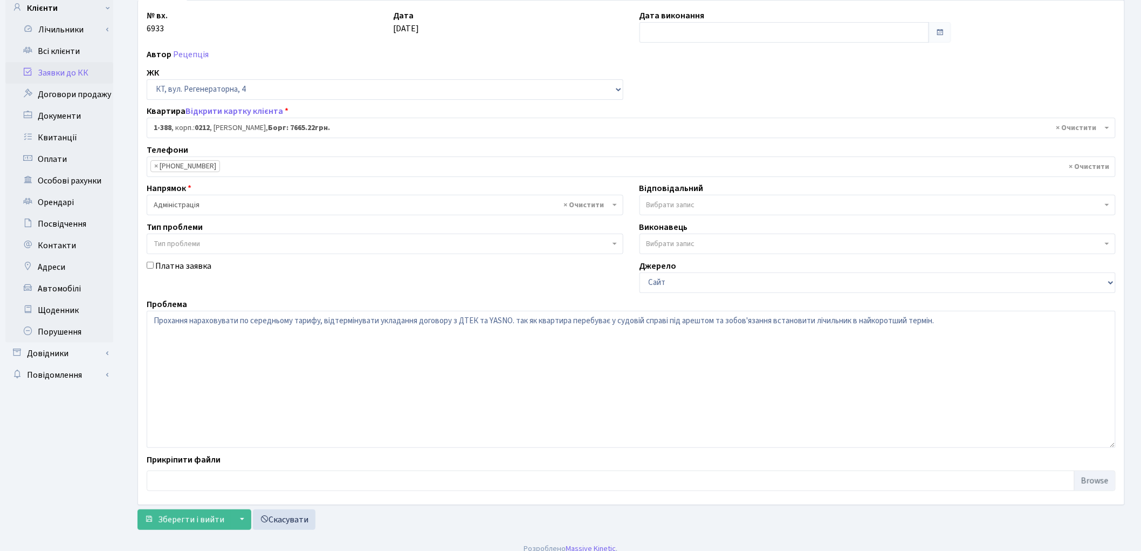
scroll to position [93, 0]
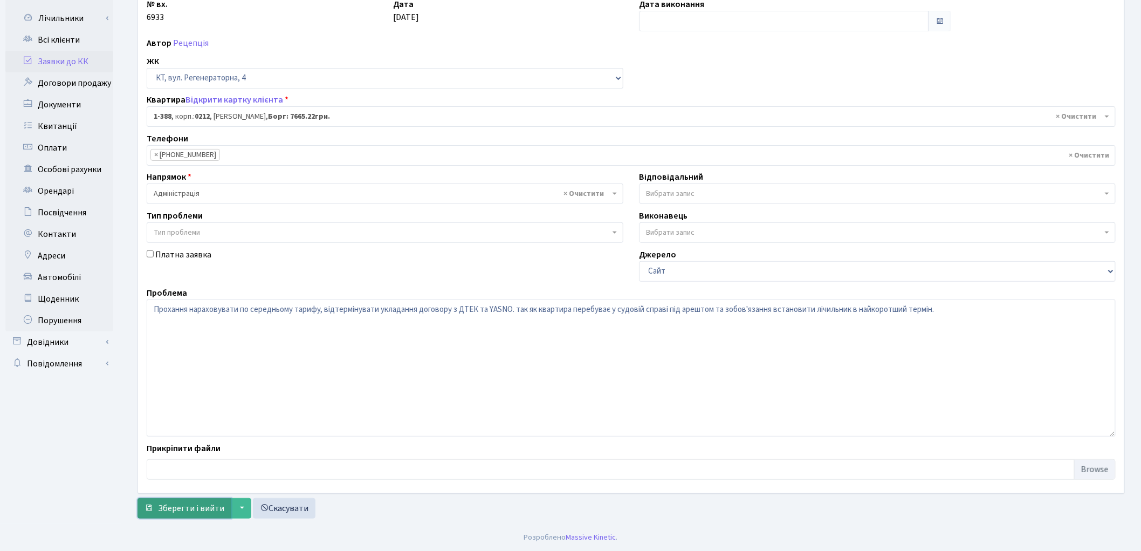
click at [159, 512] on span "Зберегти і вийти" at bounding box center [191, 508] width 66 height 12
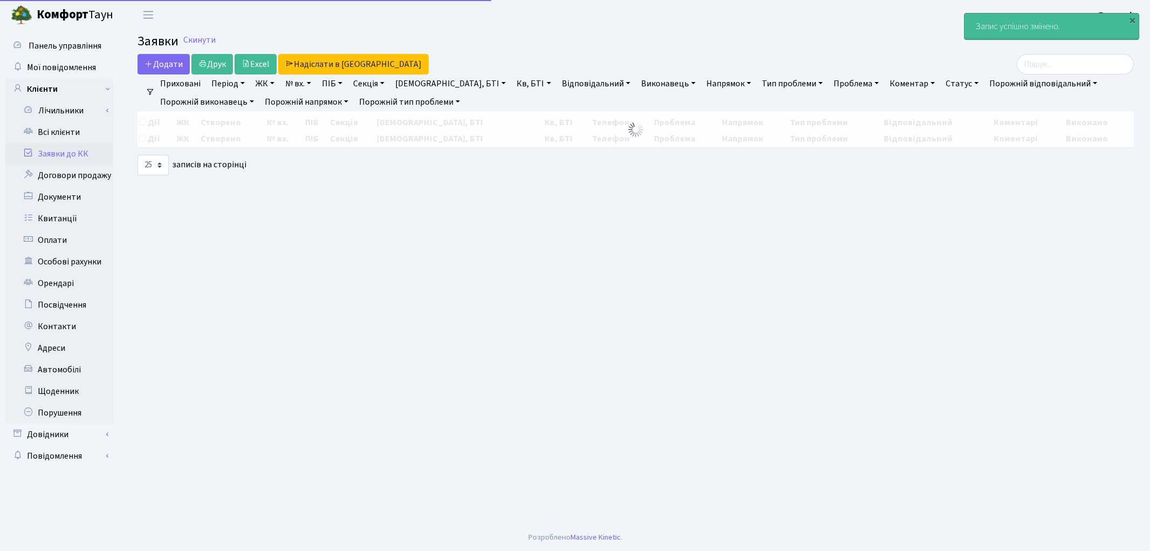
select select "25"
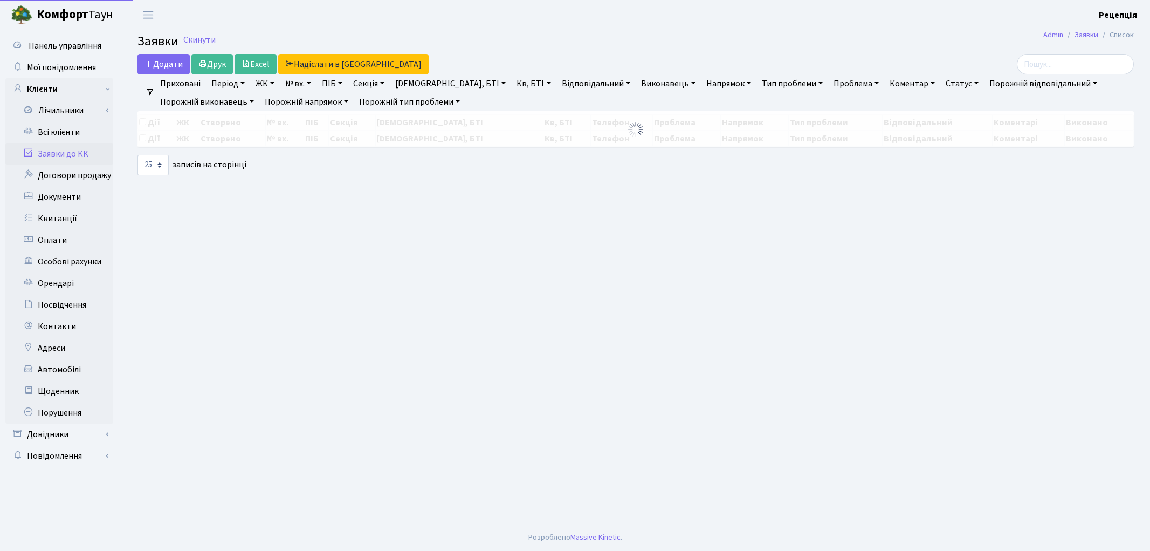
select select "25"
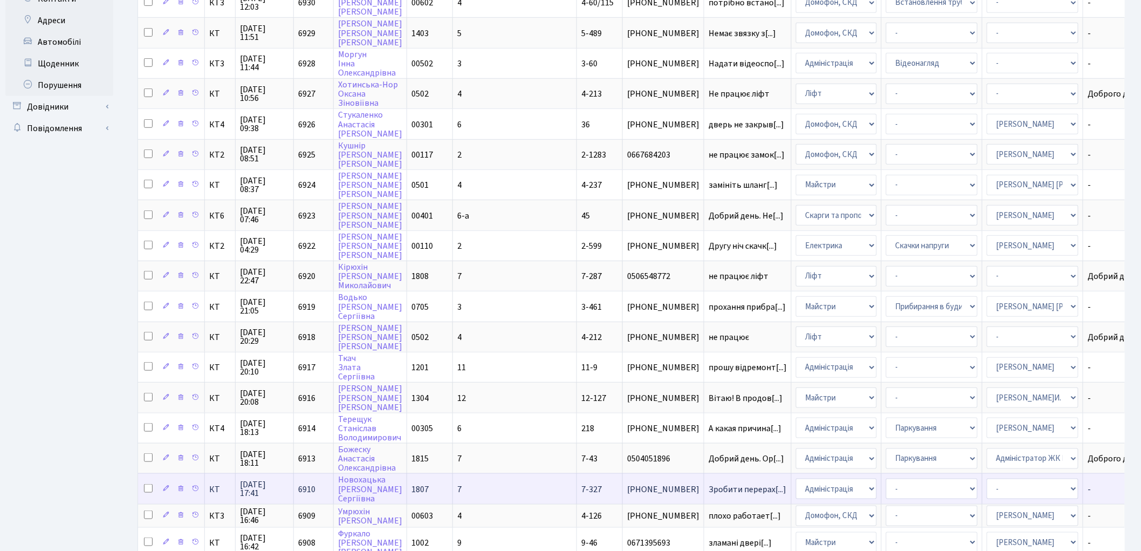
scroll to position [387, 0]
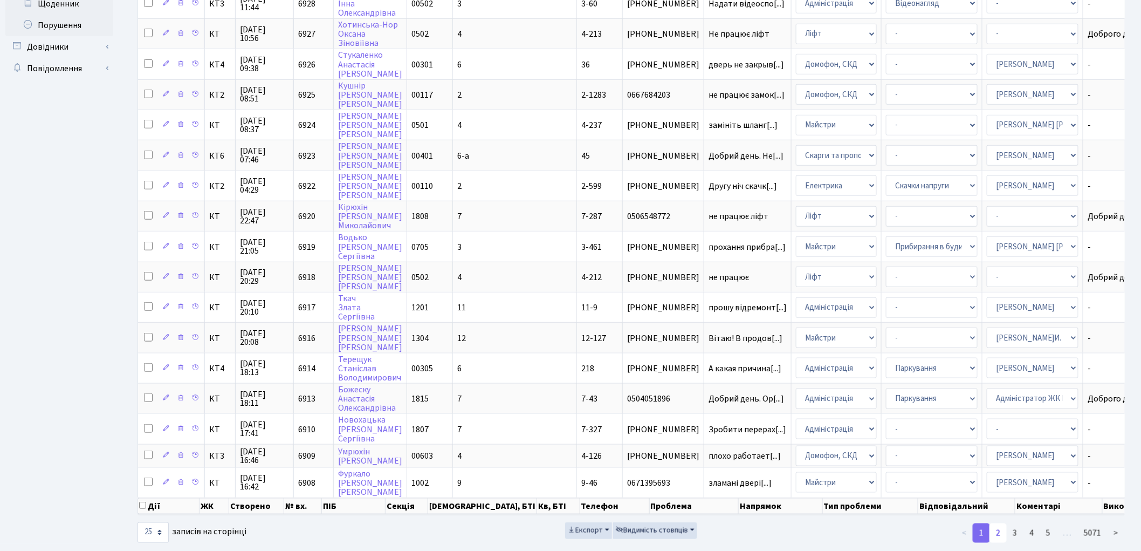
click at [1004, 523] on link "2" at bounding box center [998, 532] width 17 height 19
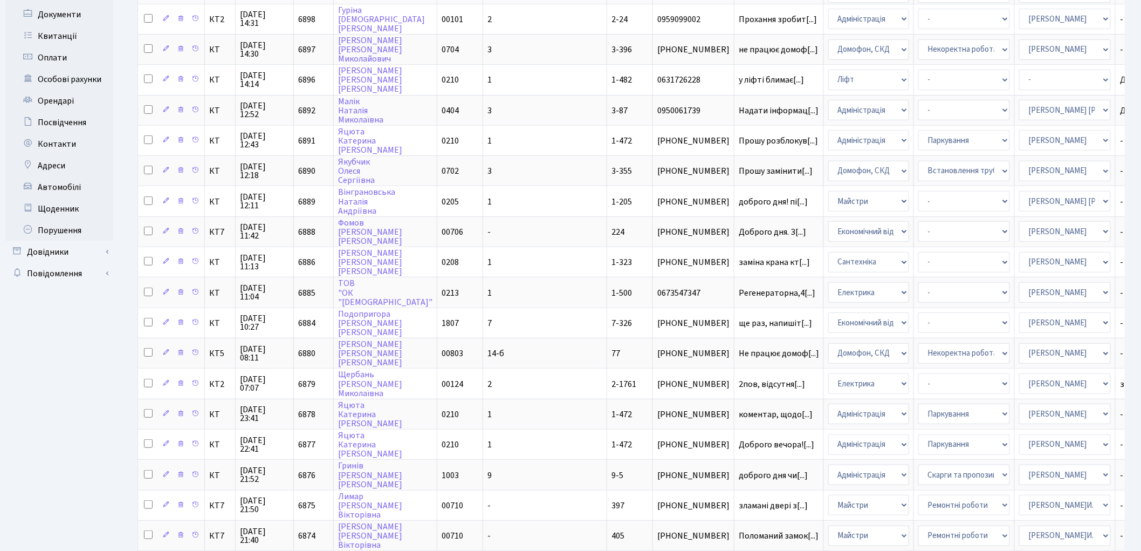
scroll to position [0, 0]
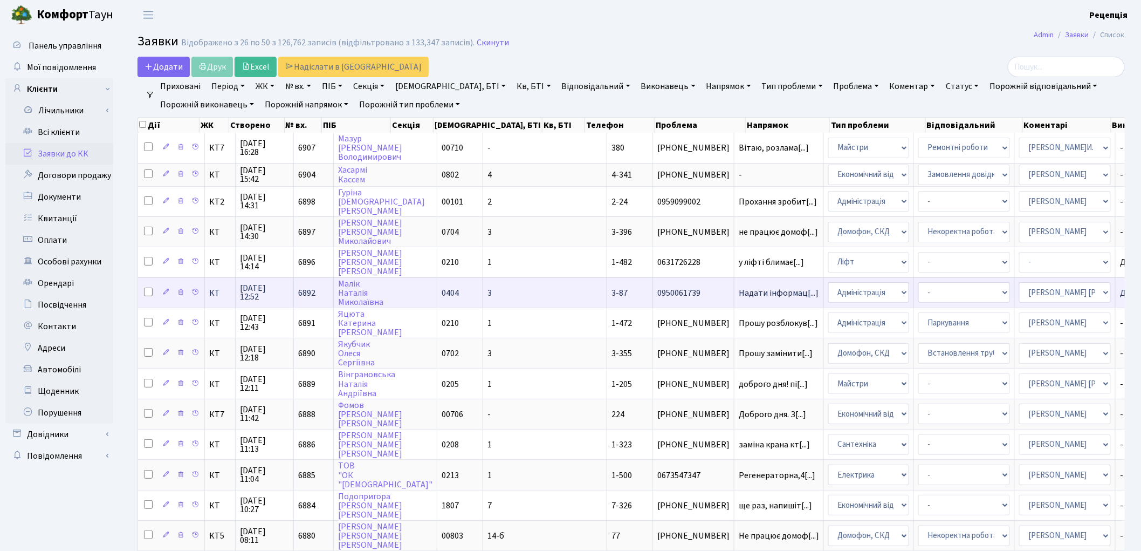
click at [483, 286] on td "3" at bounding box center [545, 292] width 124 height 30
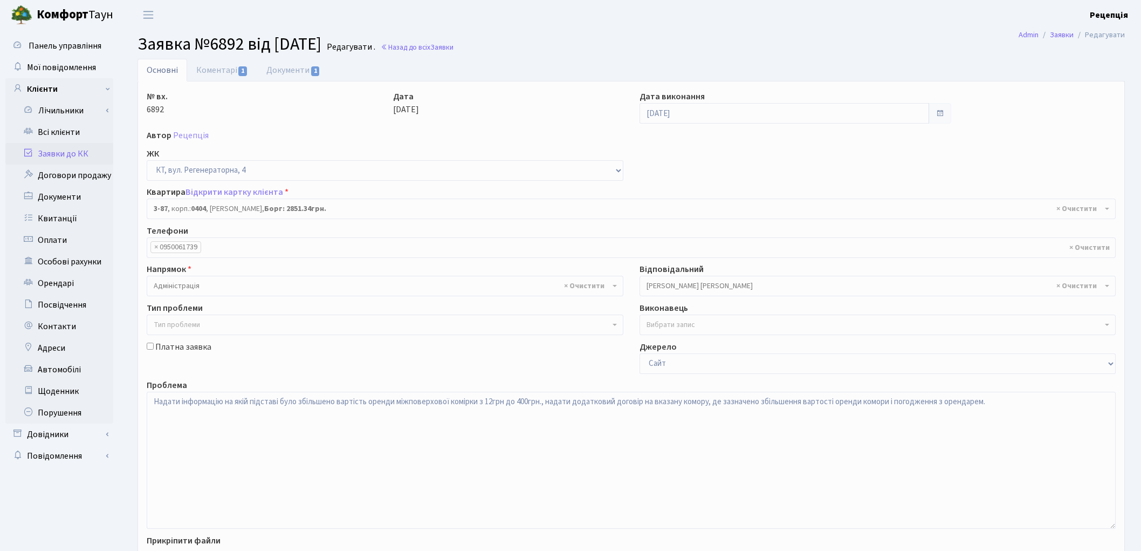
select select "896"
click at [209, 68] on link "Коментарі 1" at bounding box center [222, 70] width 70 height 22
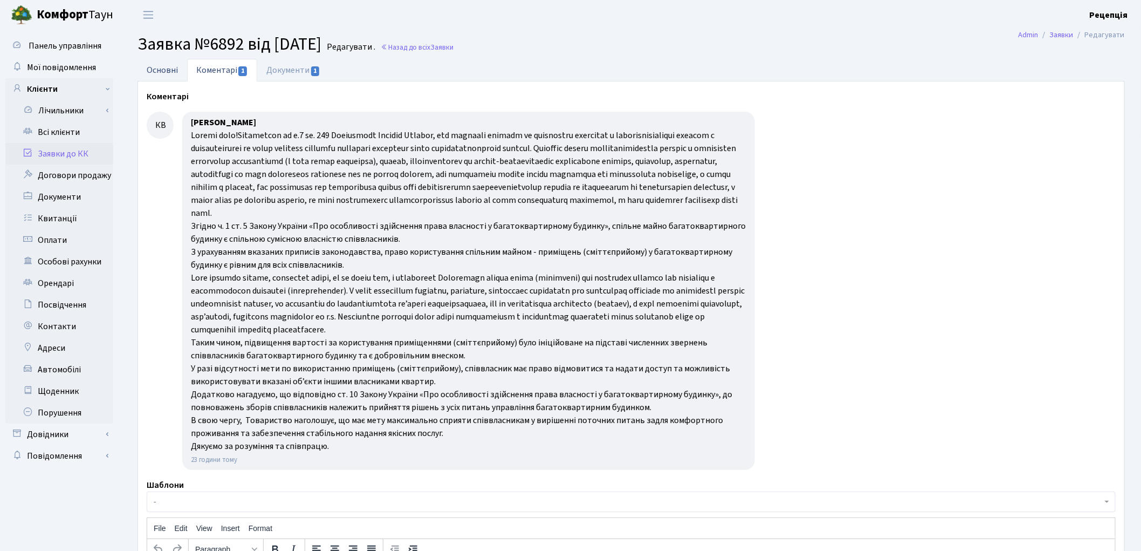
click at [165, 73] on link "Основні" at bounding box center [163, 70] width 50 height 22
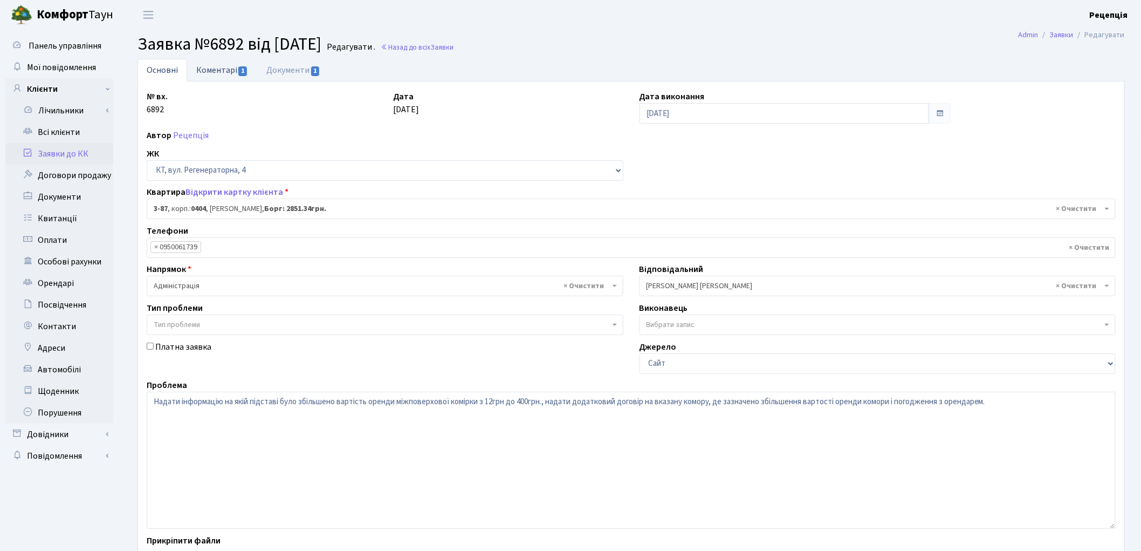
click at [239, 67] on span "1" at bounding box center [242, 71] width 9 height 10
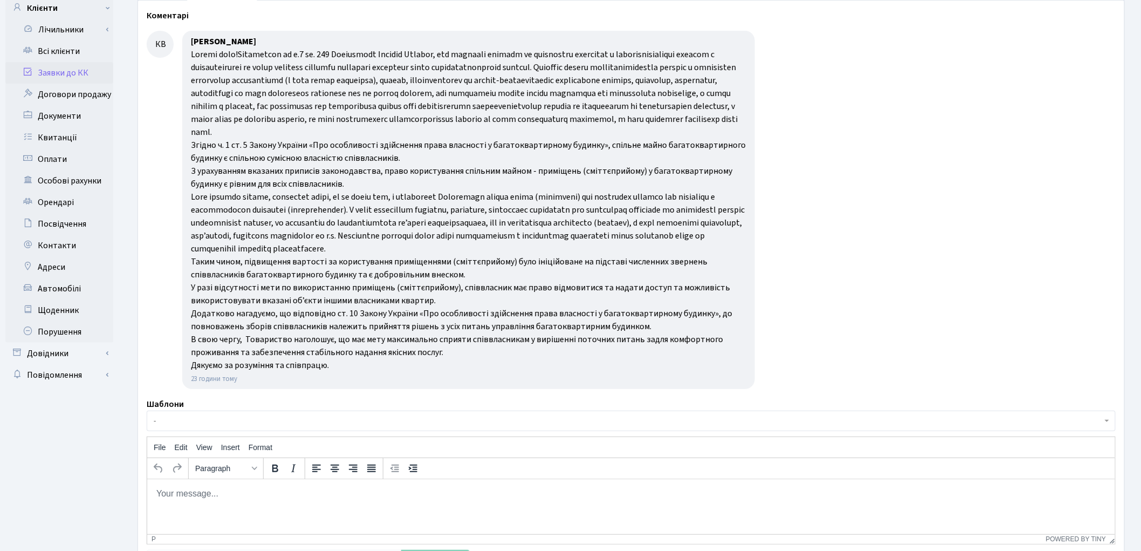
scroll to position [60, 0]
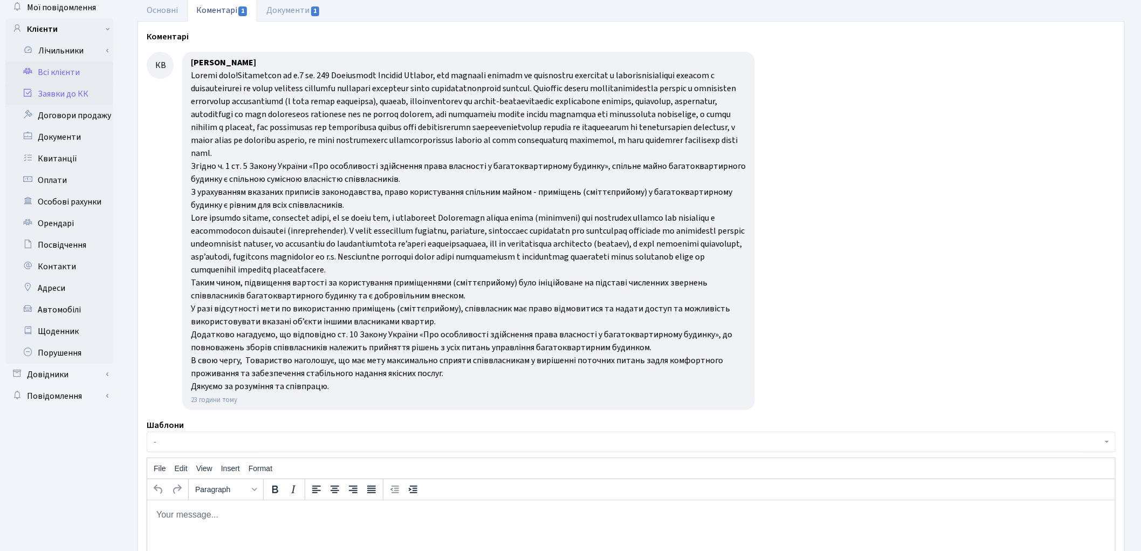
click at [64, 74] on link "Всі клієнти" at bounding box center [59, 72] width 108 height 22
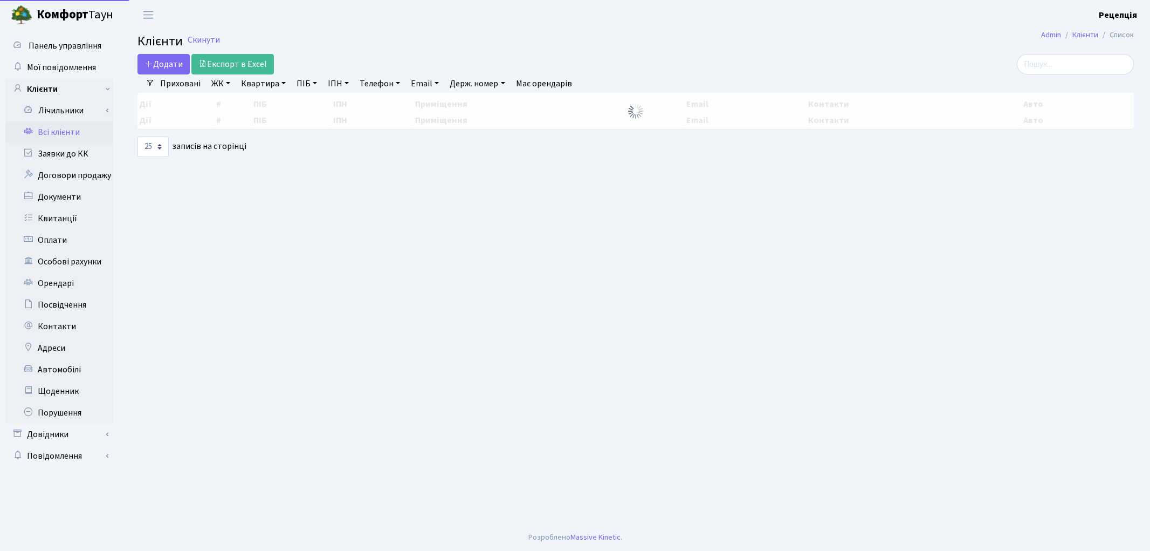
select select "25"
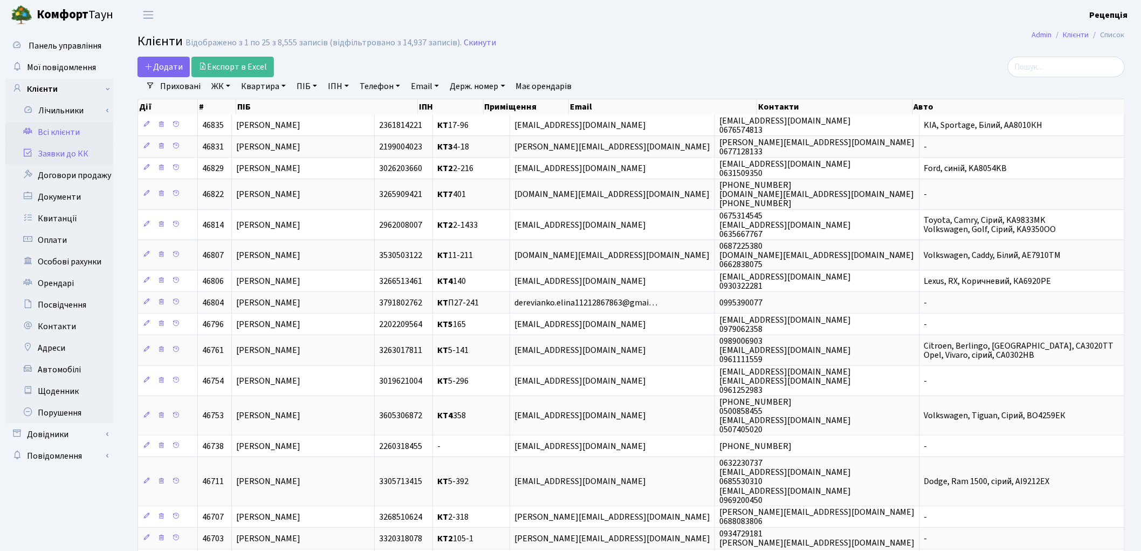
click at [61, 149] on link "Заявки до КК" at bounding box center [59, 154] width 108 height 22
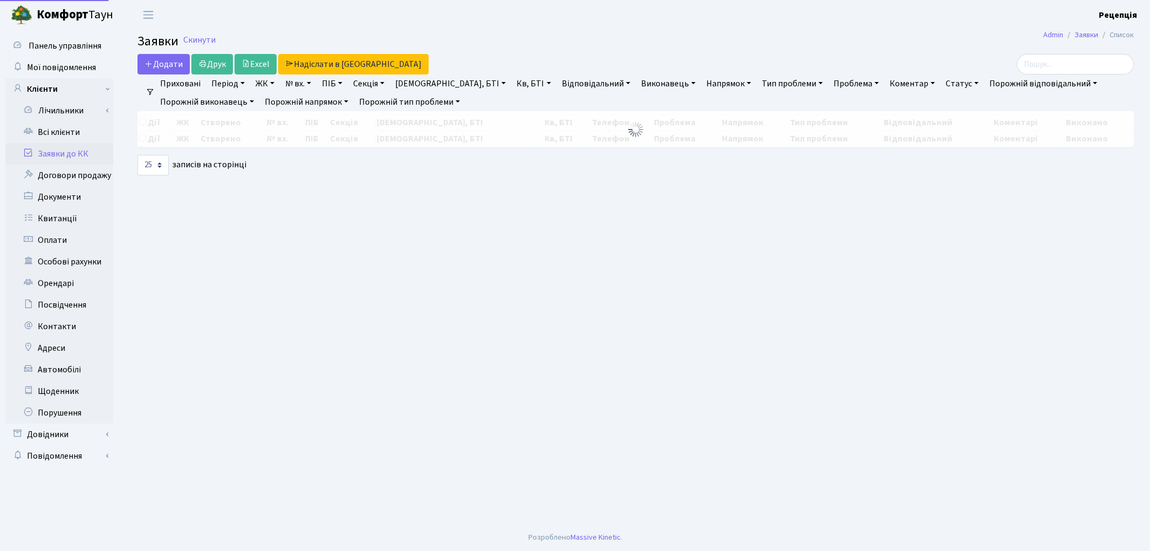
select select "25"
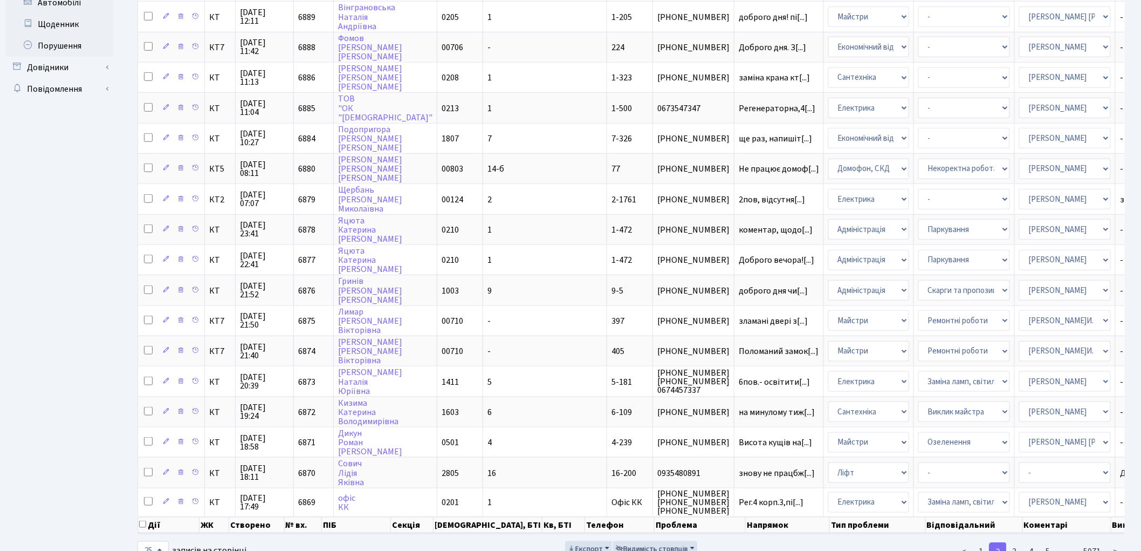
scroll to position [387, 0]
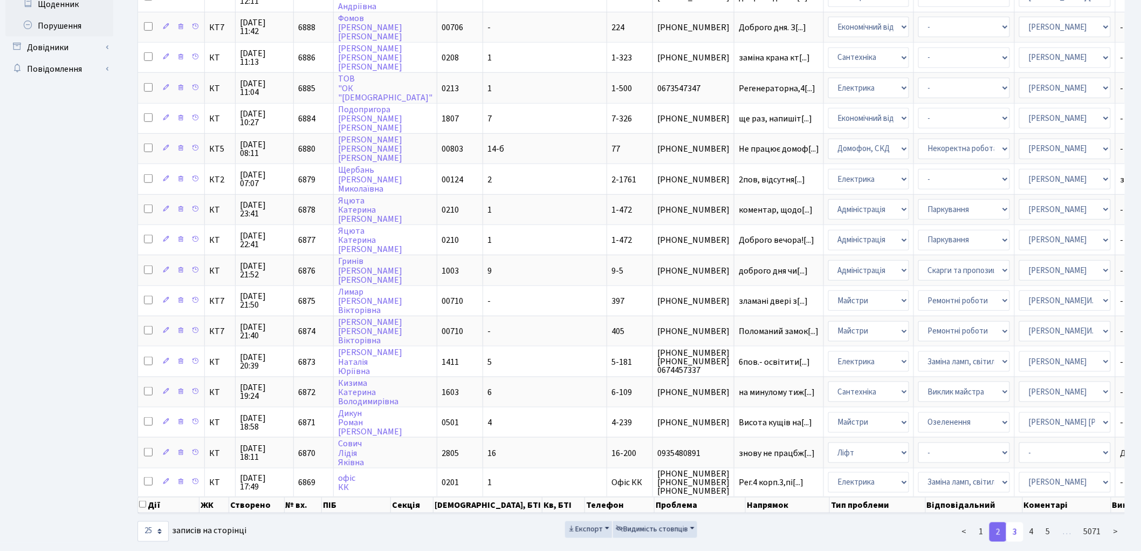
click at [1016, 522] on link "3" at bounding box center [1014, 531] width 17 height 19
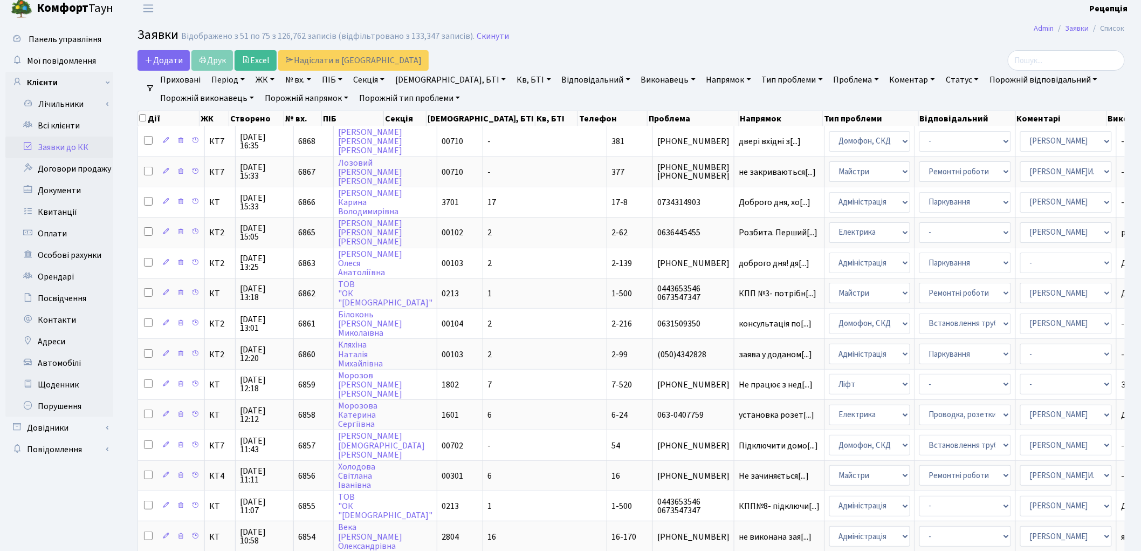
scroll to position [0, 0]
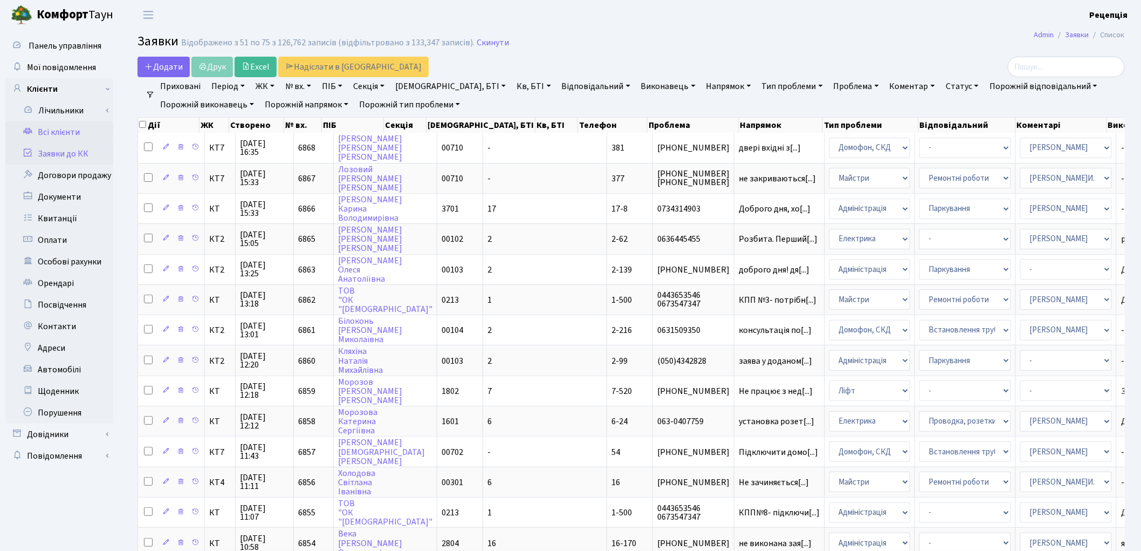
click at [85, 134] on link "Всі клієнти" at bounding box center [59, 132] width 108 height 22
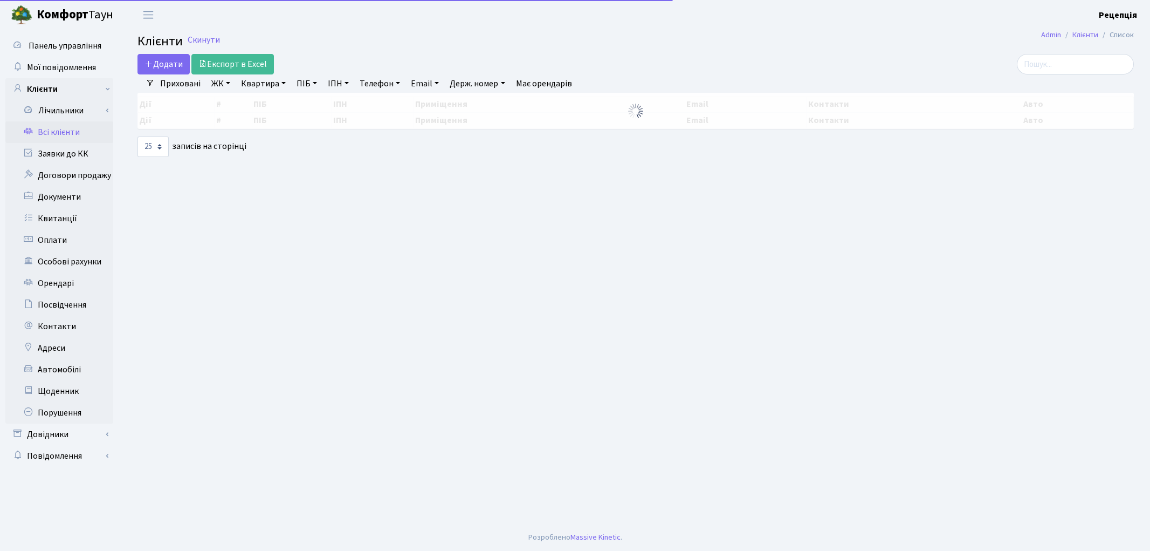
select select "25"
